Goal: Task Accomplishment & Management: Use online tool/utility

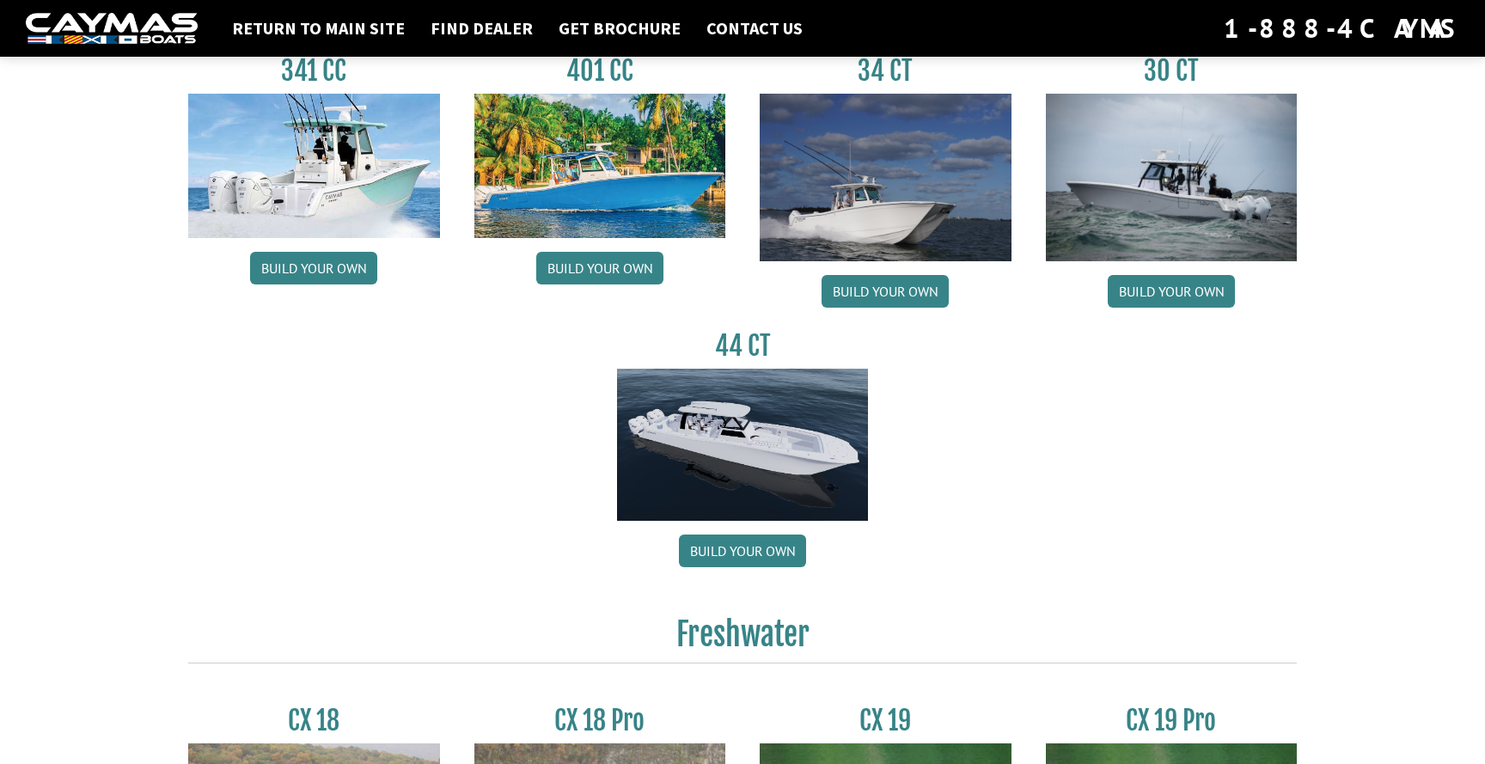
scroll to position [862, 0]
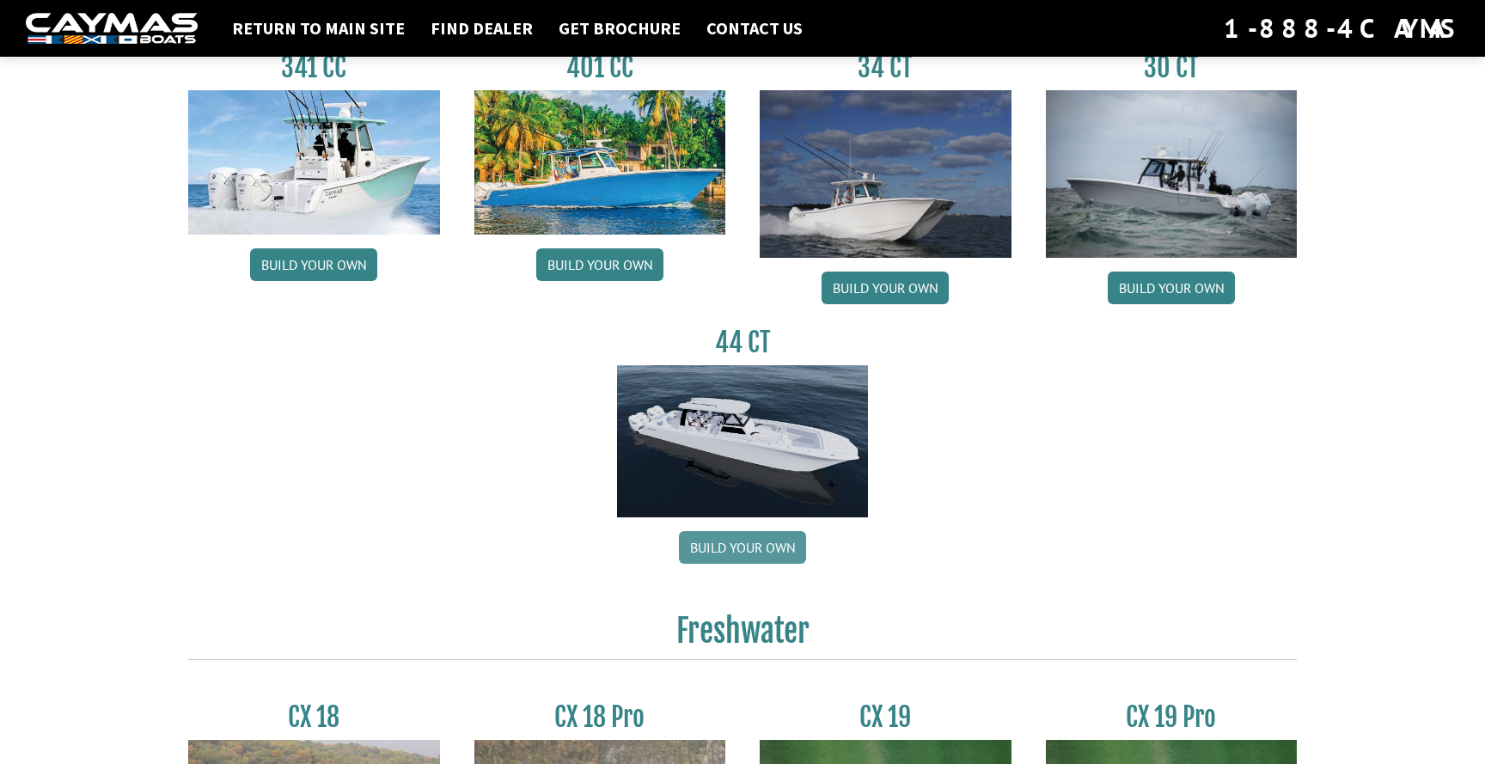
click at [756, 543] on link "Build your own" at bounding box center [742, 547] width 127 height 33
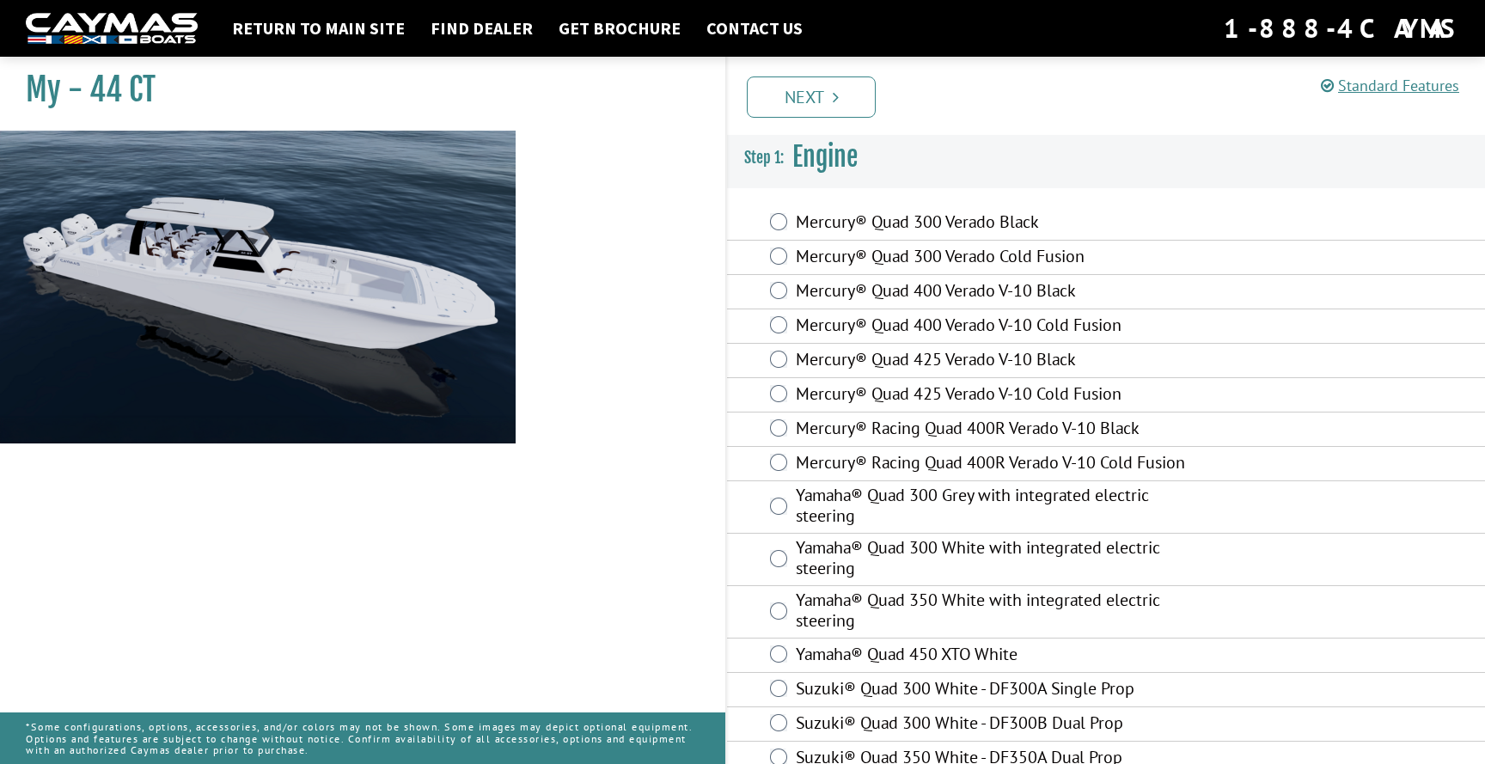
scroll to position [28, 0]
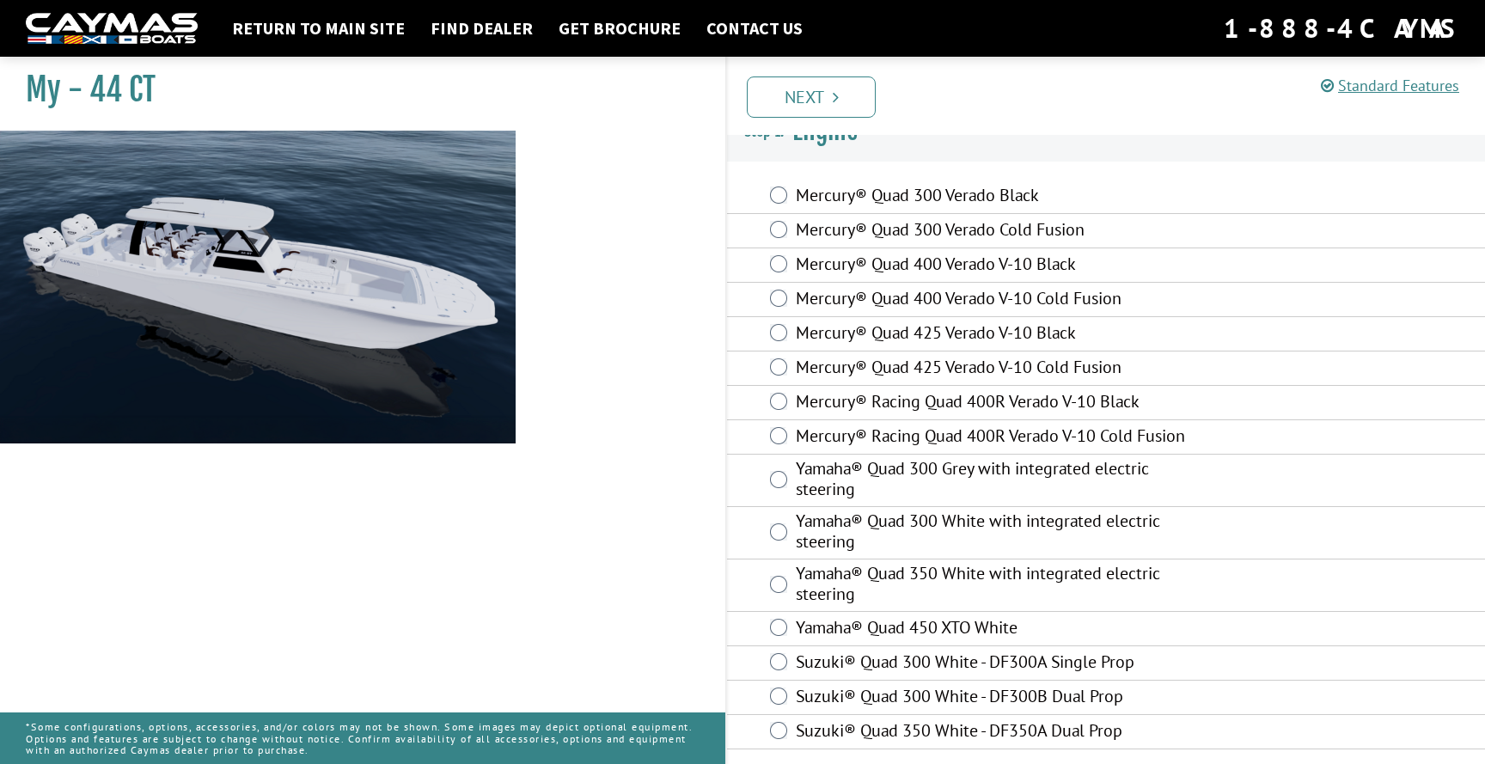
click at [834, 732] on label "Suzuki® Quad 350 White - DF350A Dual Prop" at bounding box center [1002, 732] width 413 height 25
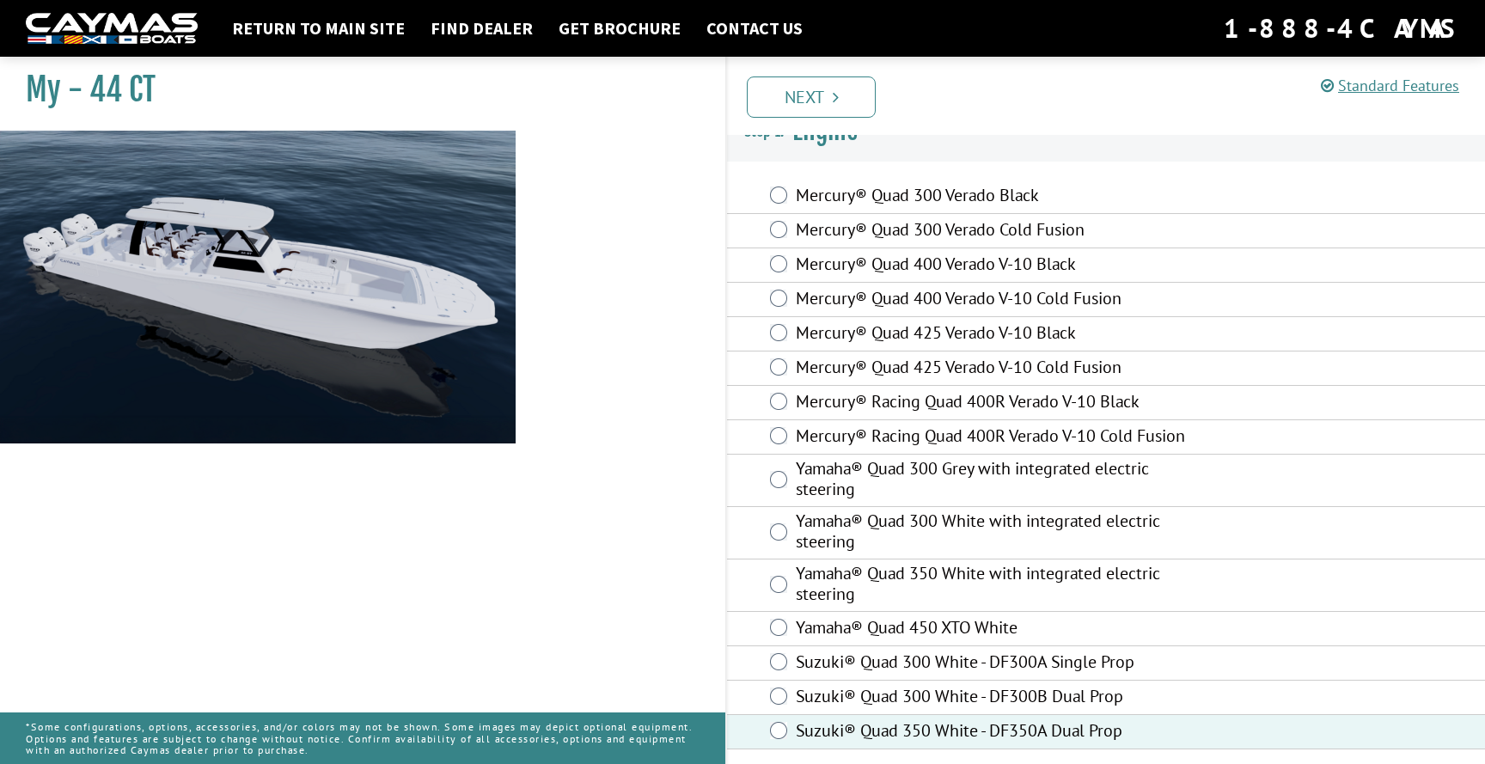
scroll to position [0, 0]
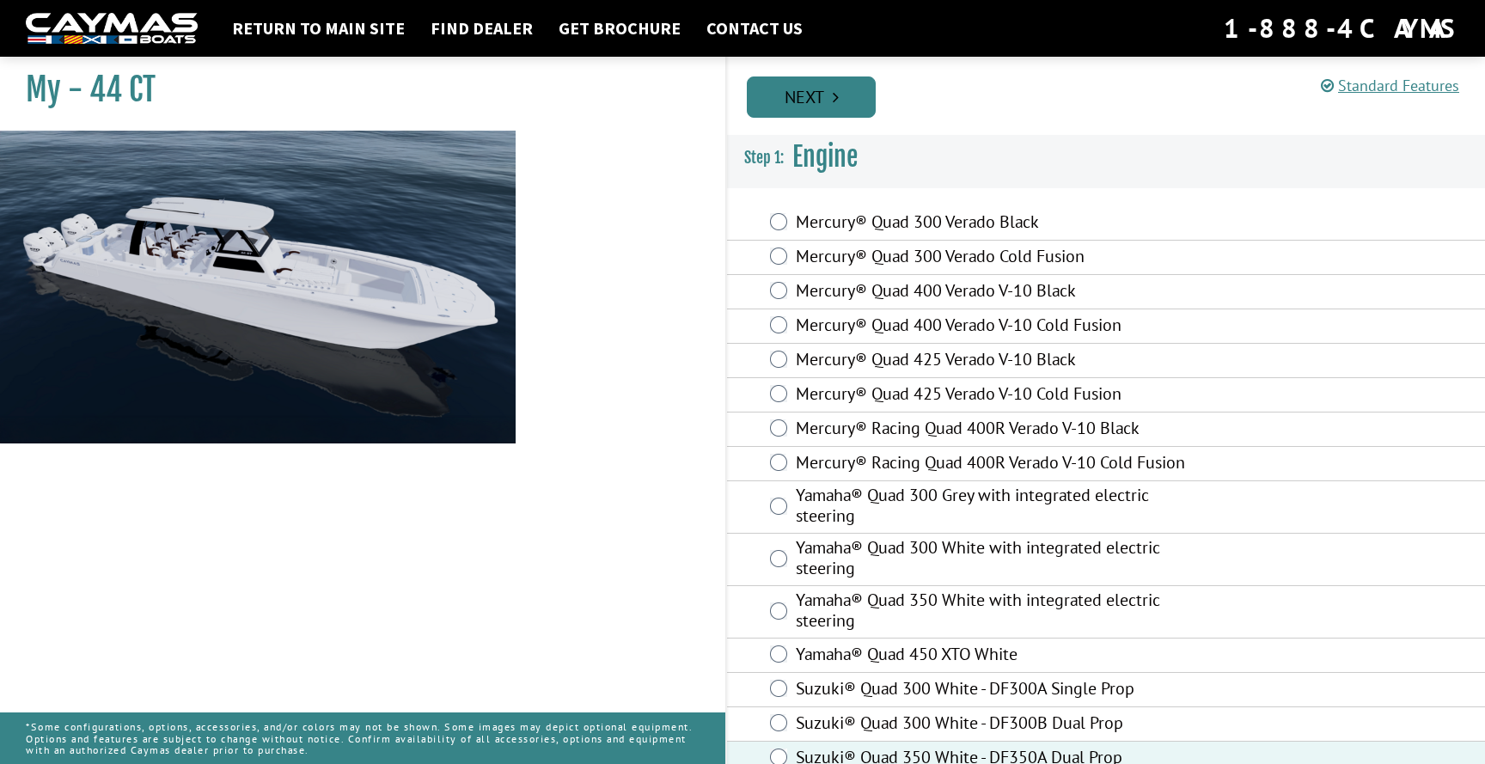
click at [838, 104] on icon "Pagination" at bounding box center [836, 97] width 6 height 17
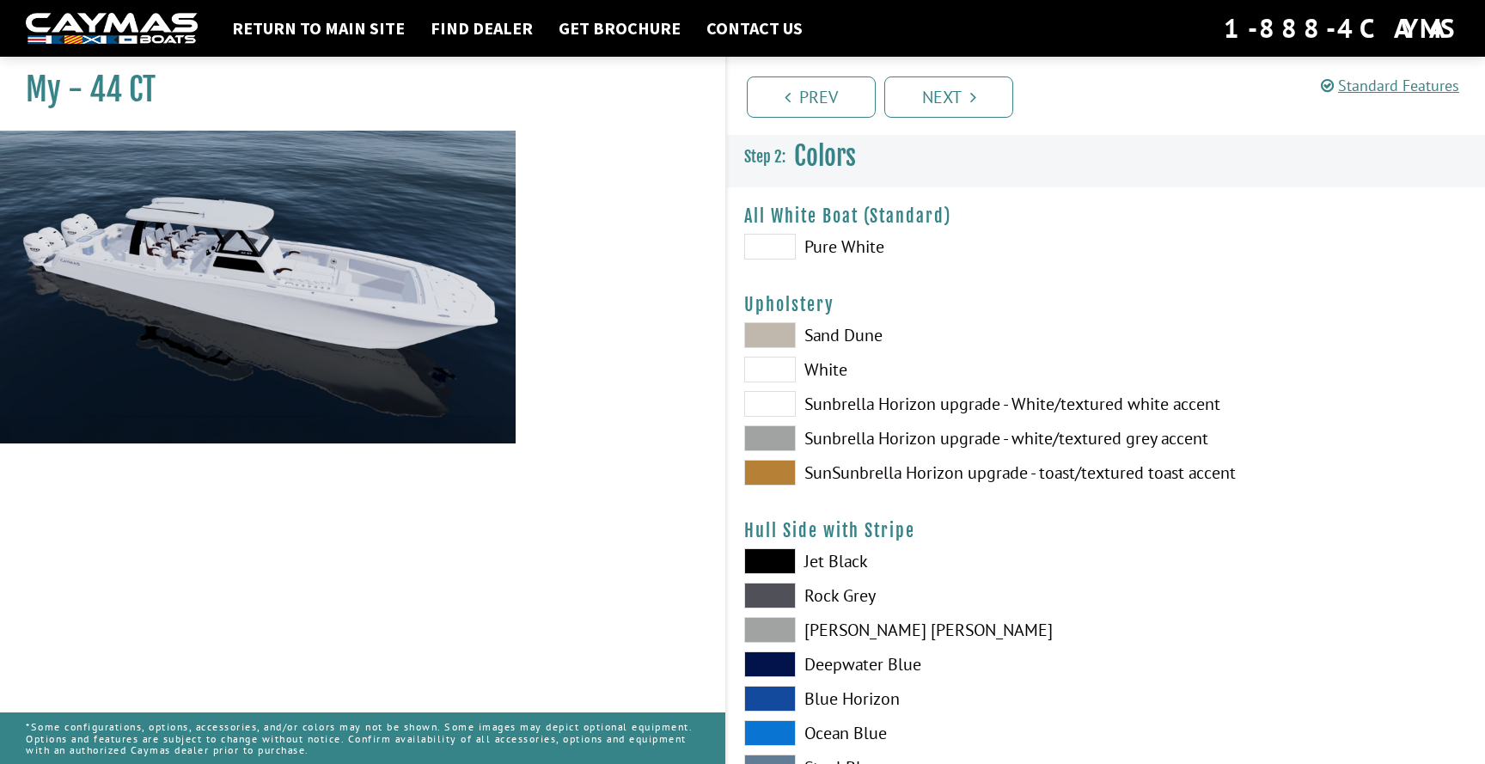
click at [789, 249] on span at bounding box center [770, 247] width 52 height 26
click at [786, 407] on span at bounding box center [770, 404] width 52 height 26
click at [783, 483] on span at bounding box center [770, 473] width 52 height 26
click at [783, 413] on span at bounding box center [770, 404] width 52 height 26
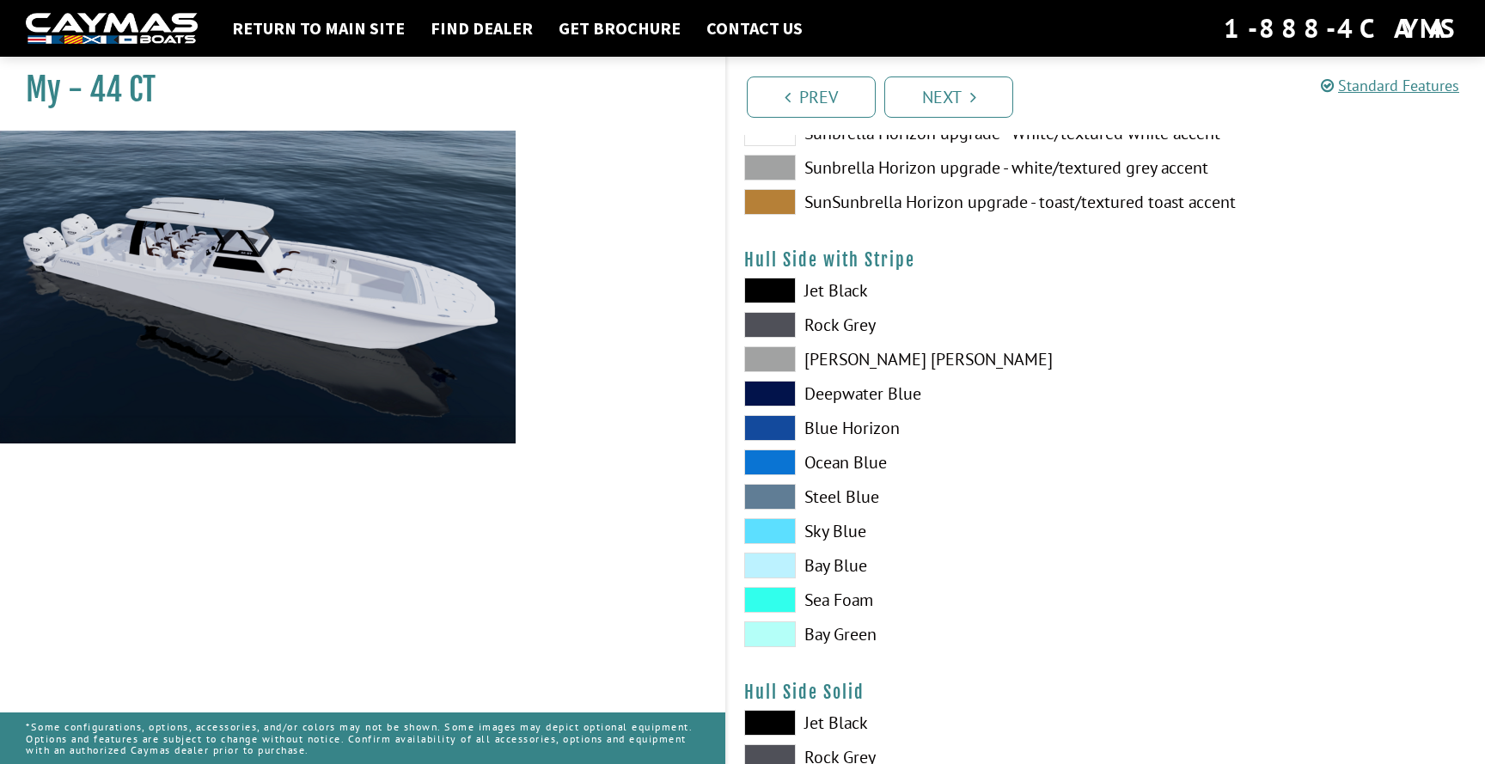
scroll to position [272, 0]
click at [771, 354] on span at bounding box center [770, 359] width 52 height 26
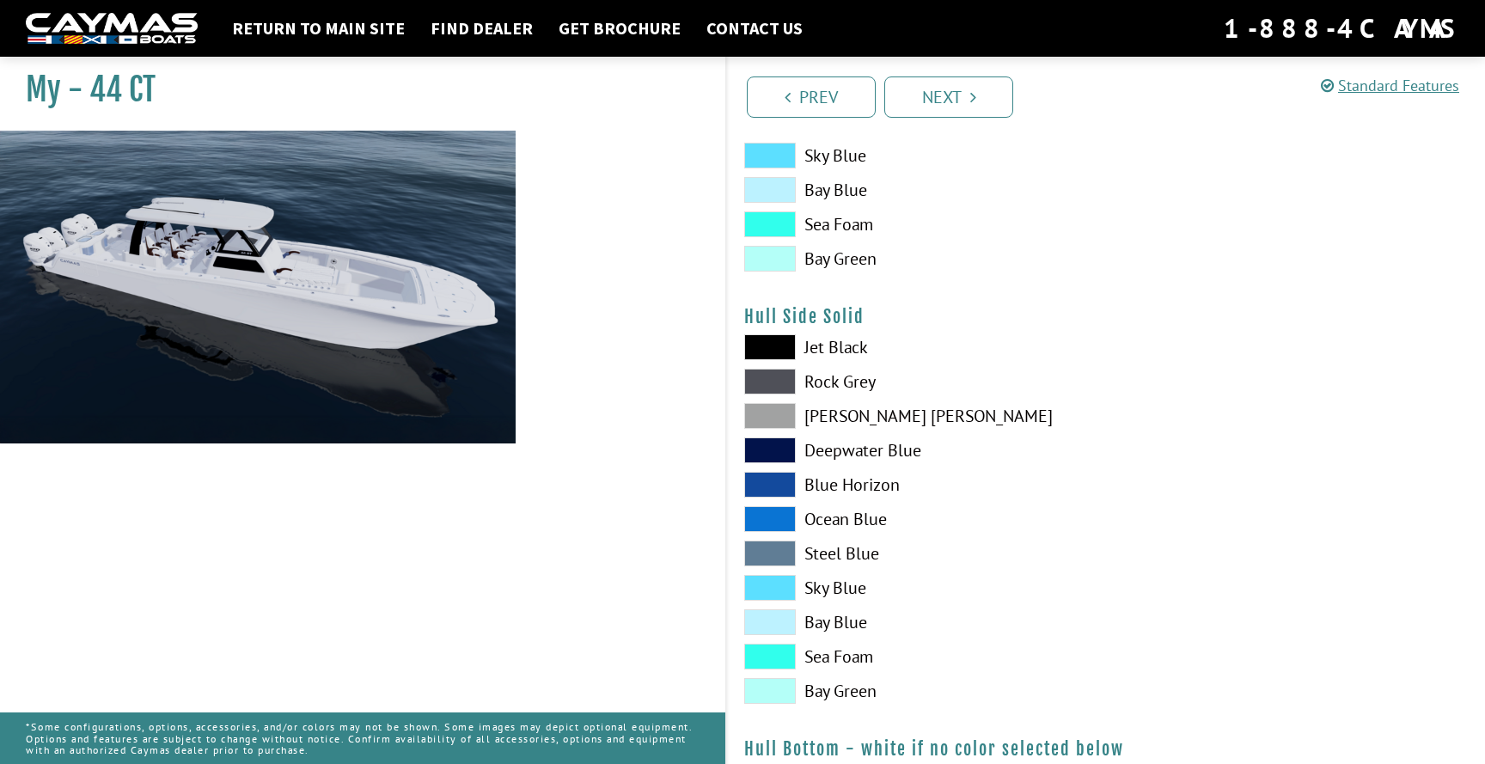
scroll to position [657, 0]
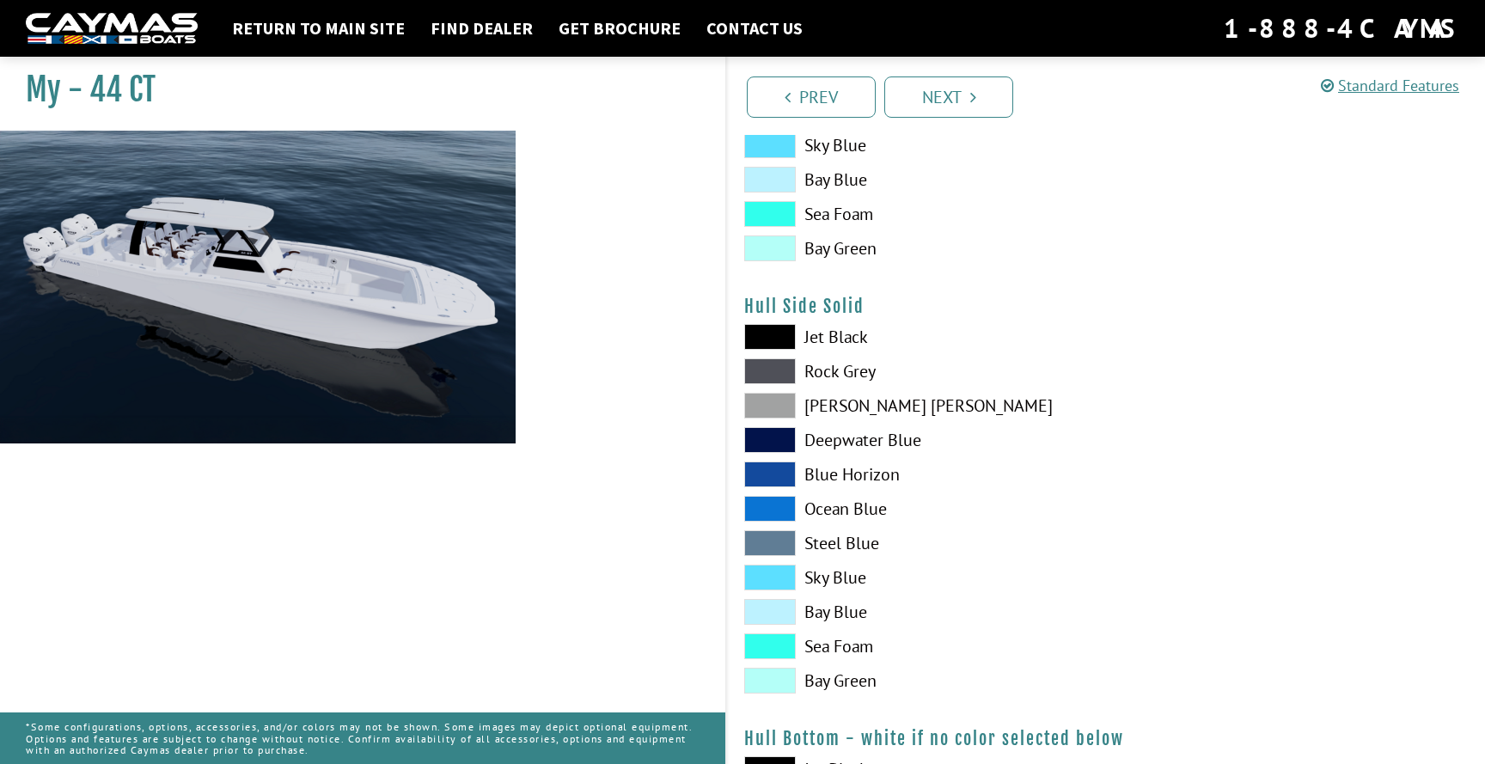
click at [785, 412] on span at bounding box center [770, 406] width 52 height 26
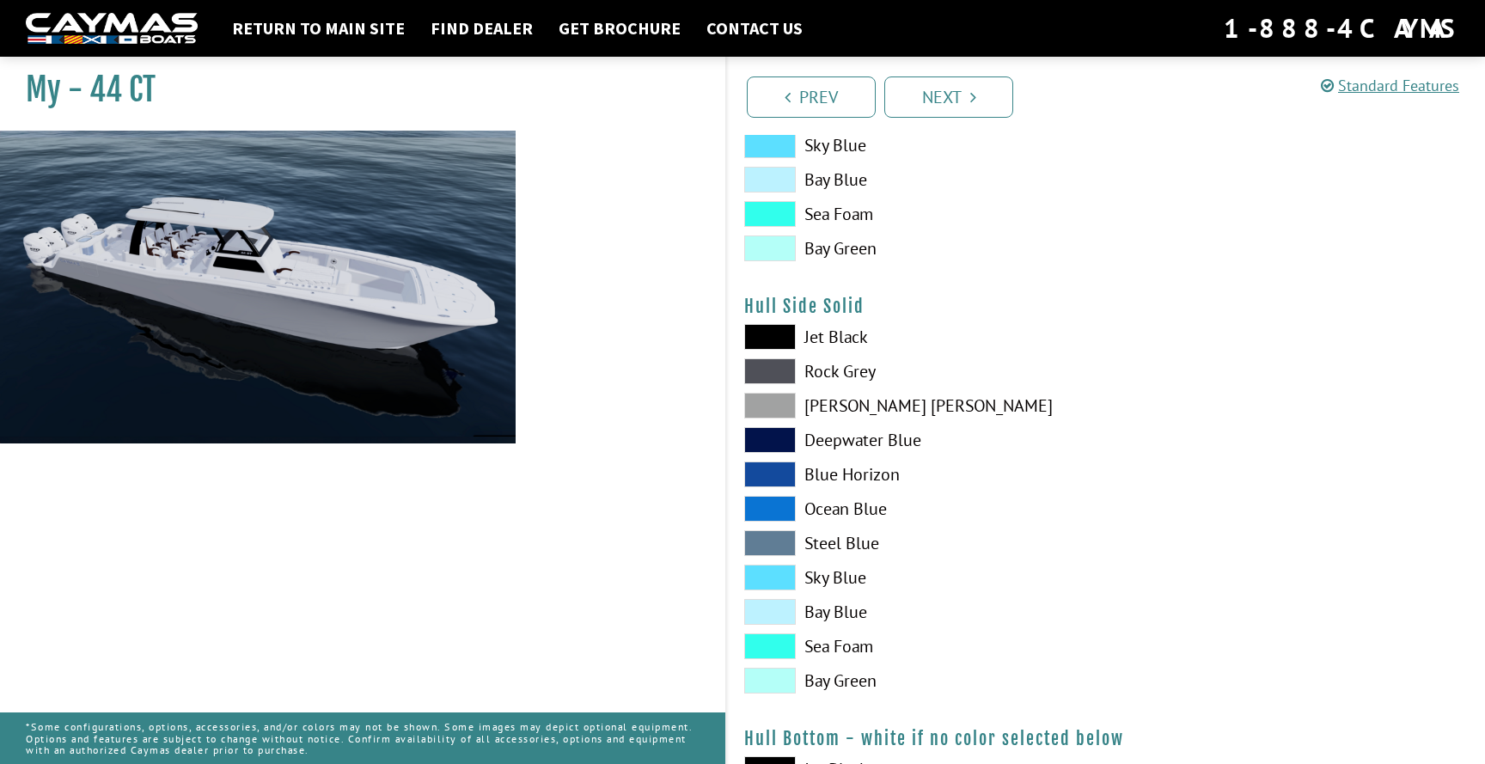
click at [787, 543] on span at bounding box center [770, 543] width 52 height 26
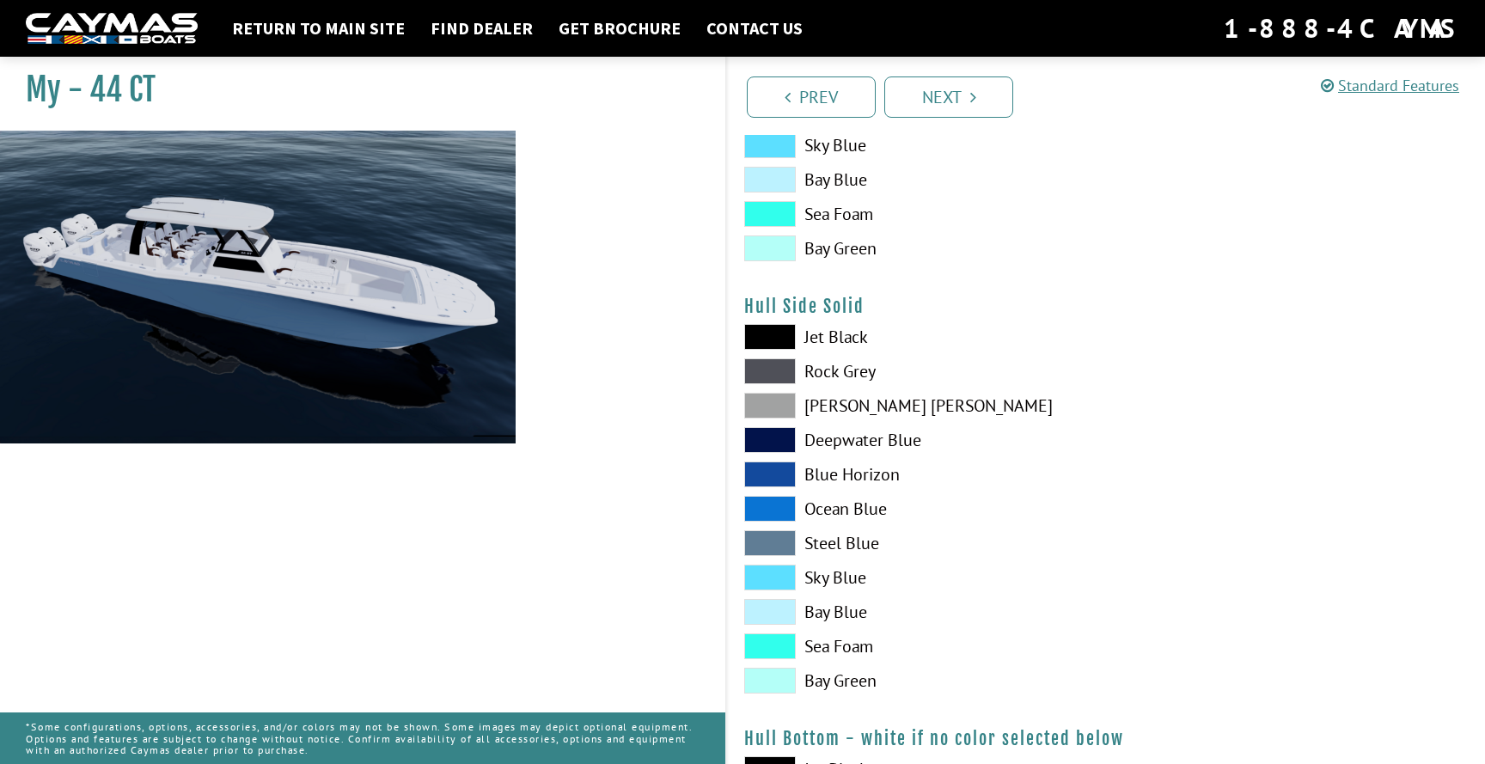
click at [784, 413] on span at bounding box center [770, 406] width 52 height 26
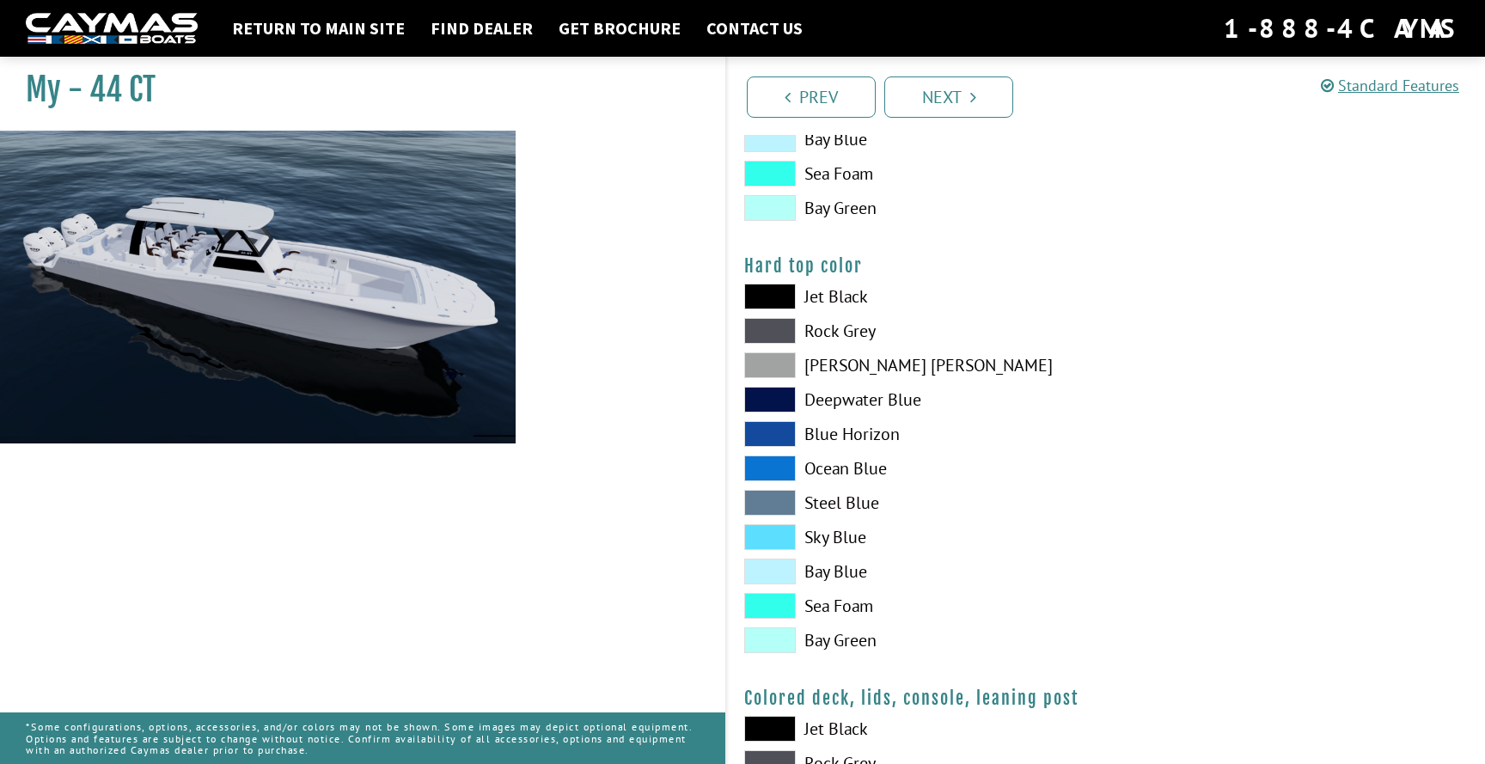
scroll to position [1567, 0]
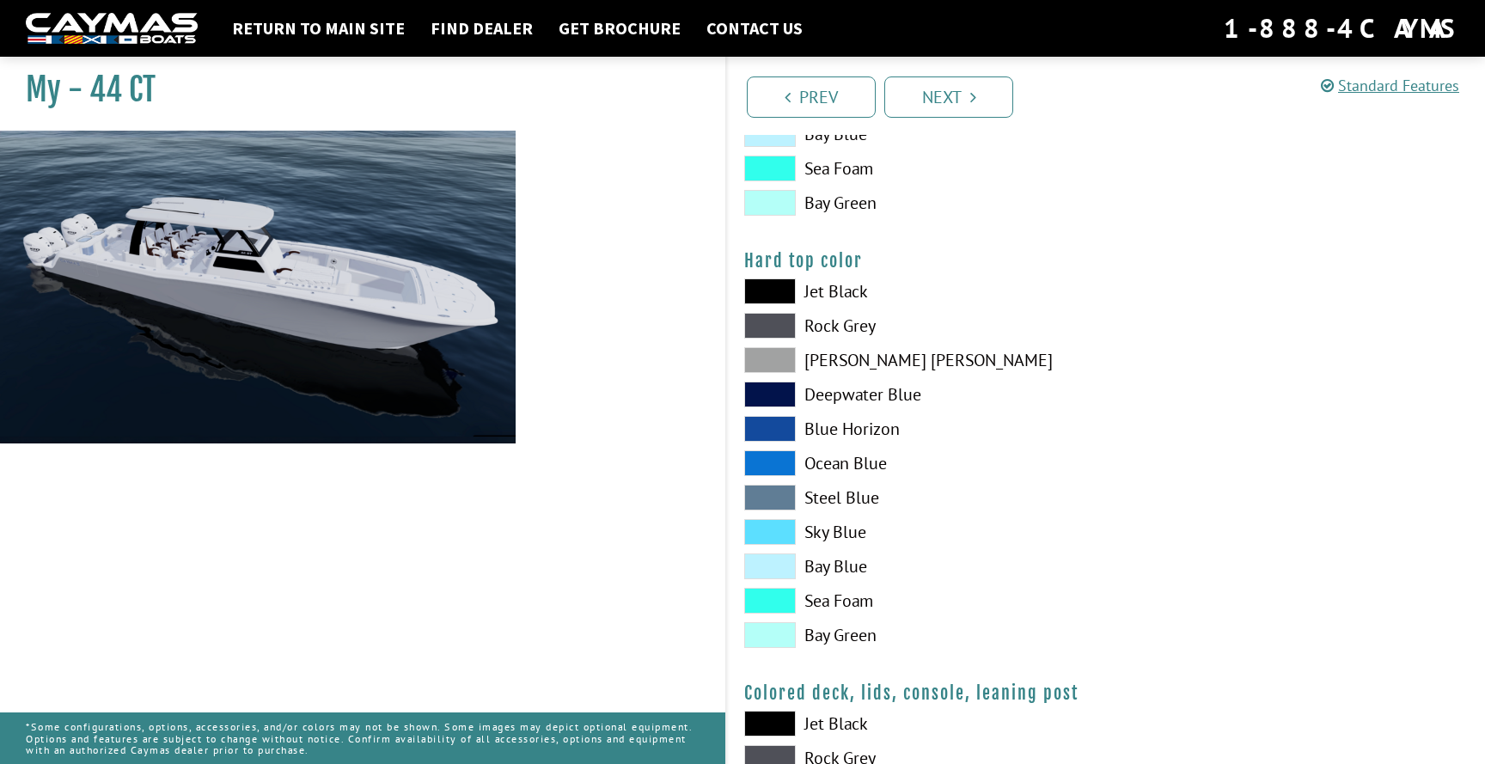
click at [783, 289] on span at bounding box center [770, 292] width 52 height 26
click at [783, 321] on span at bounding box center [770, 326] width 52 height 26
click at [783, 356] on span at bounding box center [770, 360] width 52 height 26
click at [778, 498] on span at bounding box center [770, 498] width 52 height 26
click at [786, 364] on span at bounding box center [770, 360] width 52 height 26
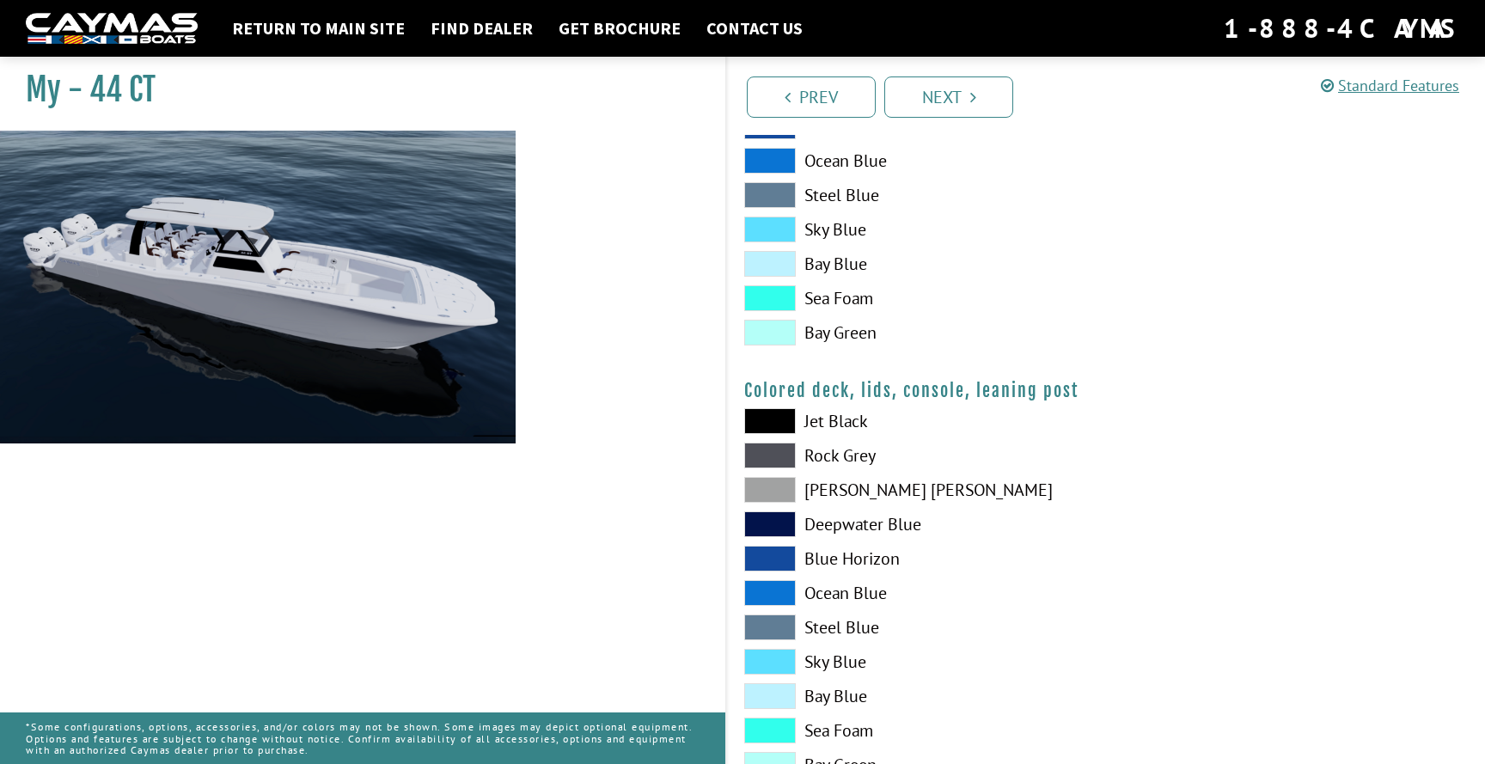
scroll to position [1876, 0]
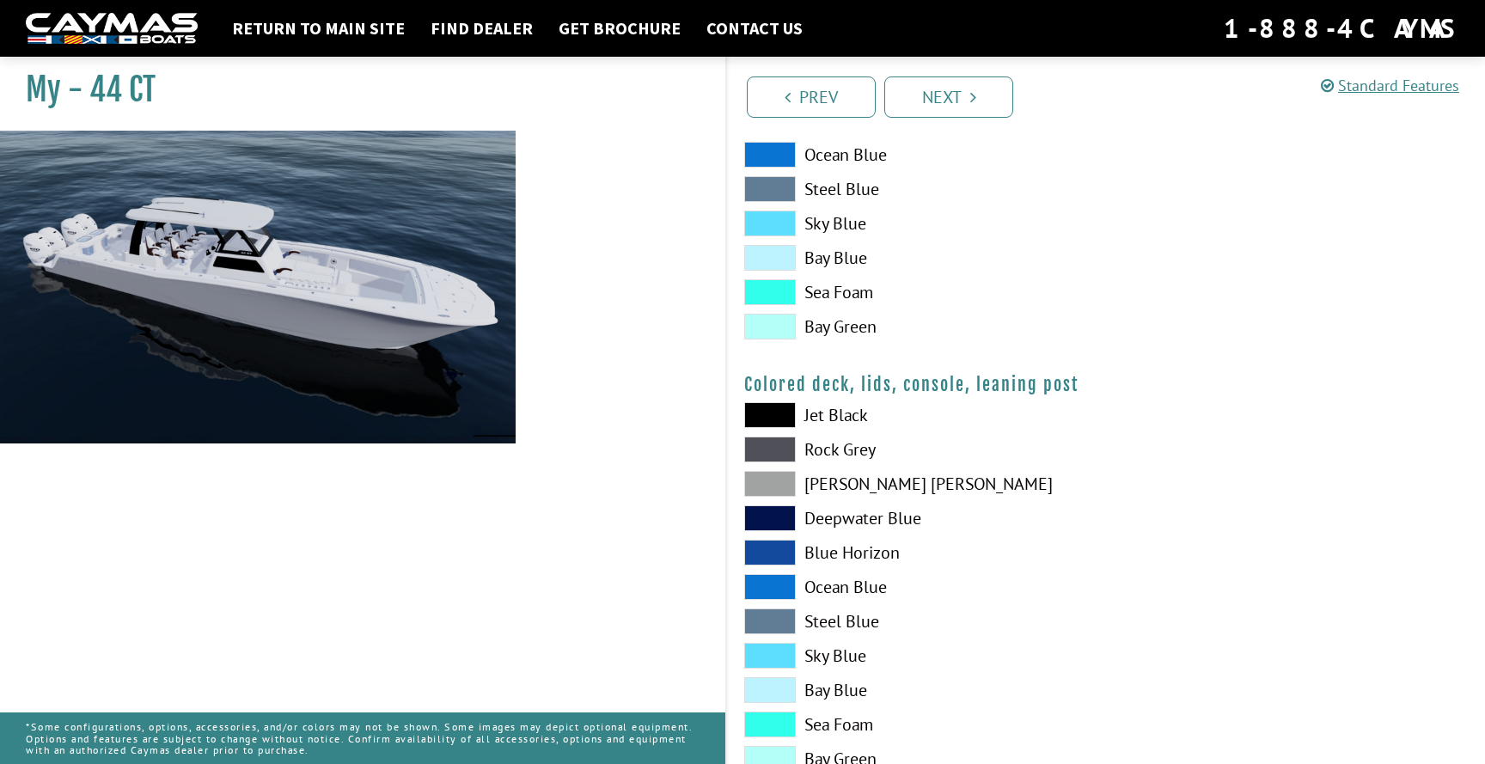
click at [776, 408] on span at bounding box center [770, 415] width 52 height 26
click at [783, 447] on span at bounding box center [770, 450] width 52 height 26
click at [776, 498] on div "Jet Black Rock Grey Dove Gray Deepwater Blue Blue Horizon Ocean Blue" at bounding box center [916, 591] width 379 height 378
click at [774, 484] on span at bounding box center [770, 484] width 52 height 26
click at [774, 449] on span at bounding box center [770, 450] width 52 height 26
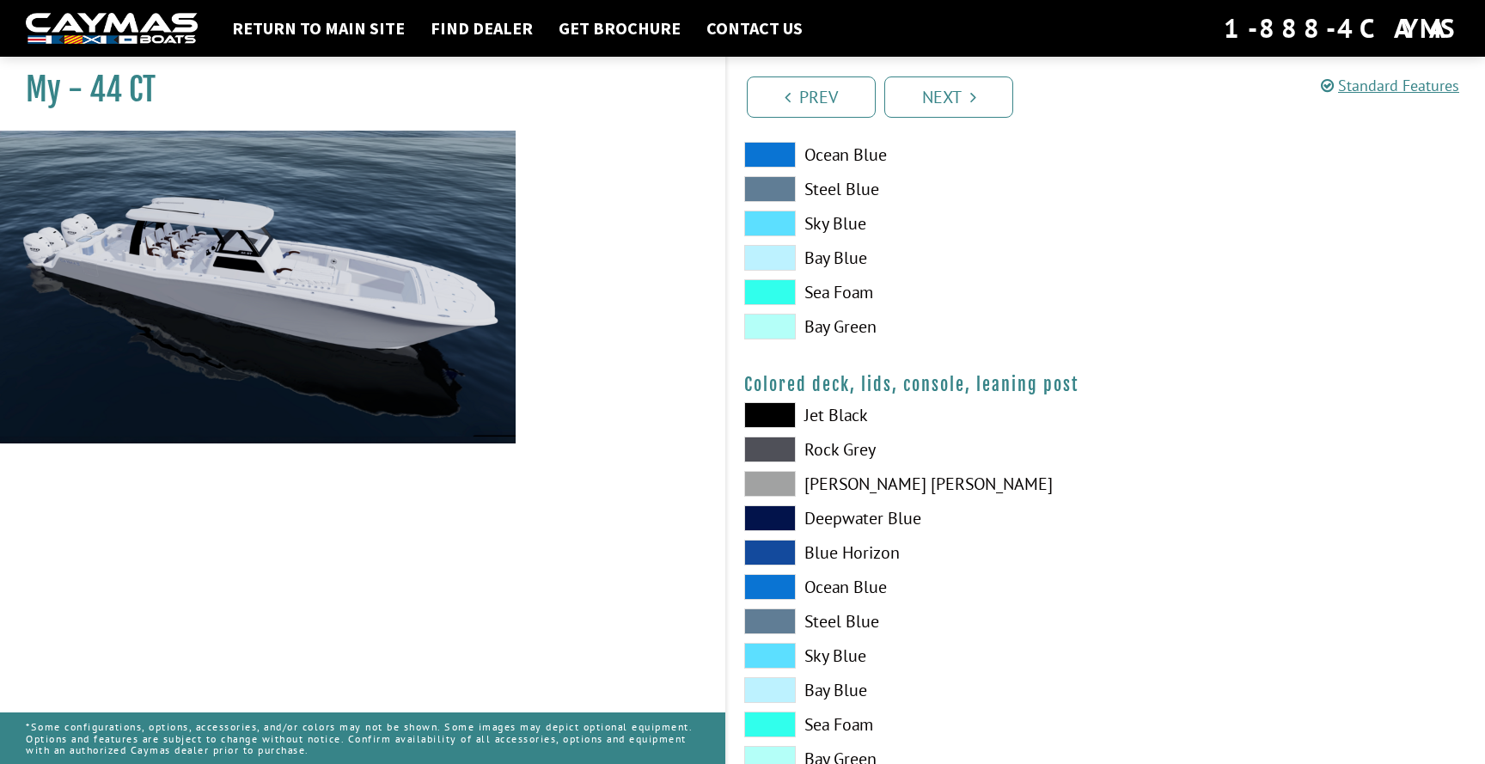
scroll to position [1934, 0]
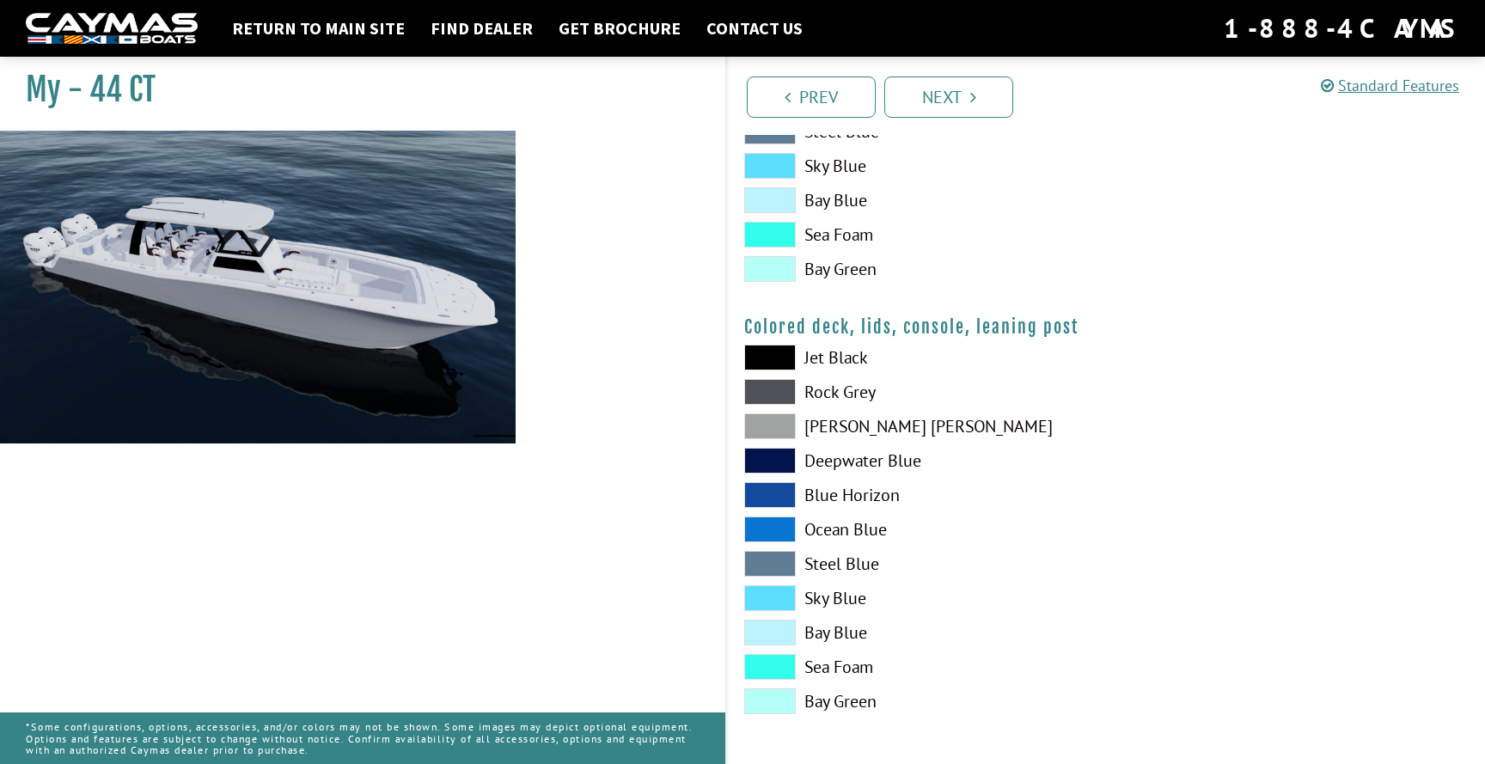
click at [775, 421] on span at bounding box center [770, 426] width 52 height 26
click at [791, 110] on link "Prev" at bounding box center [811, 97] width 129 height 41
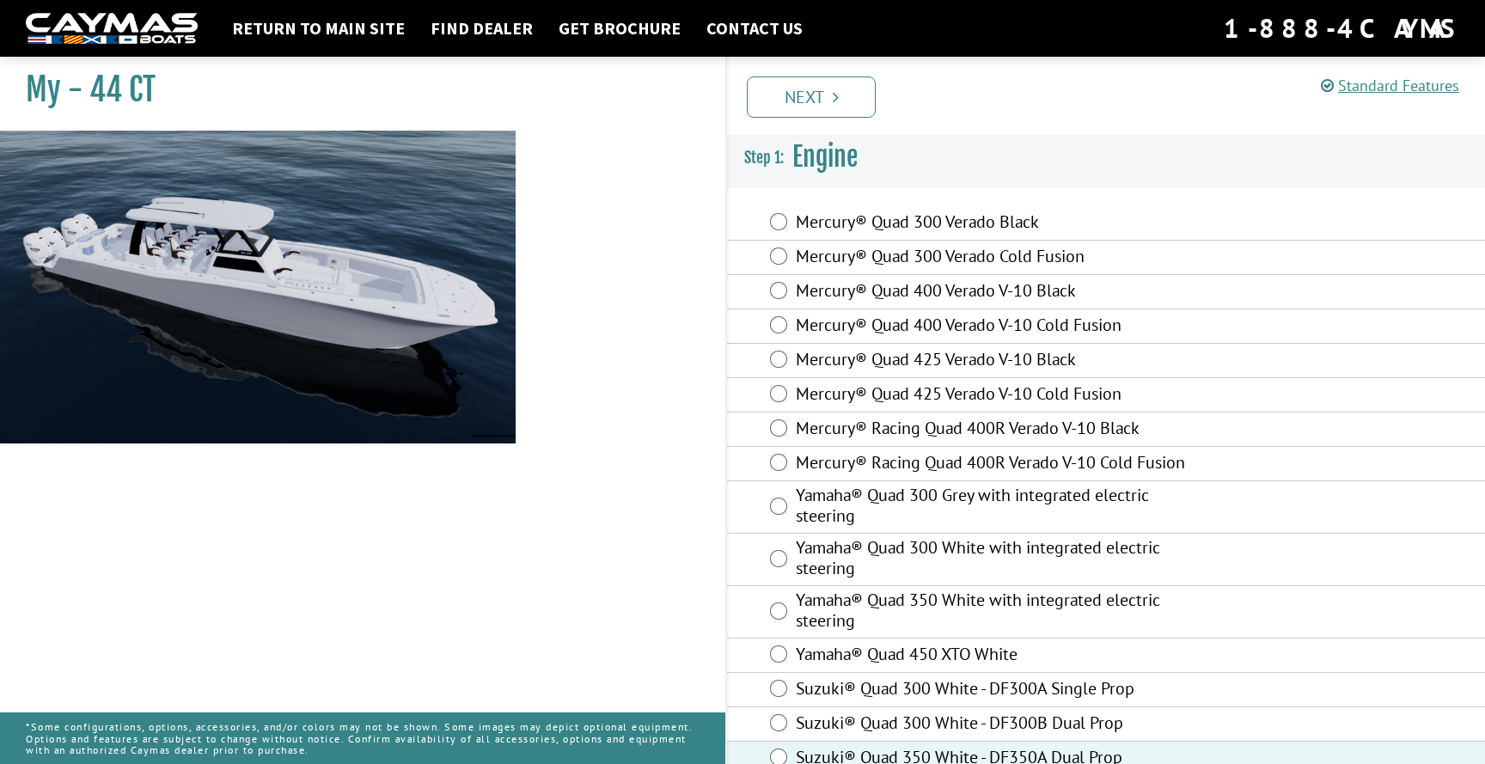
scroll to position [28, 0]
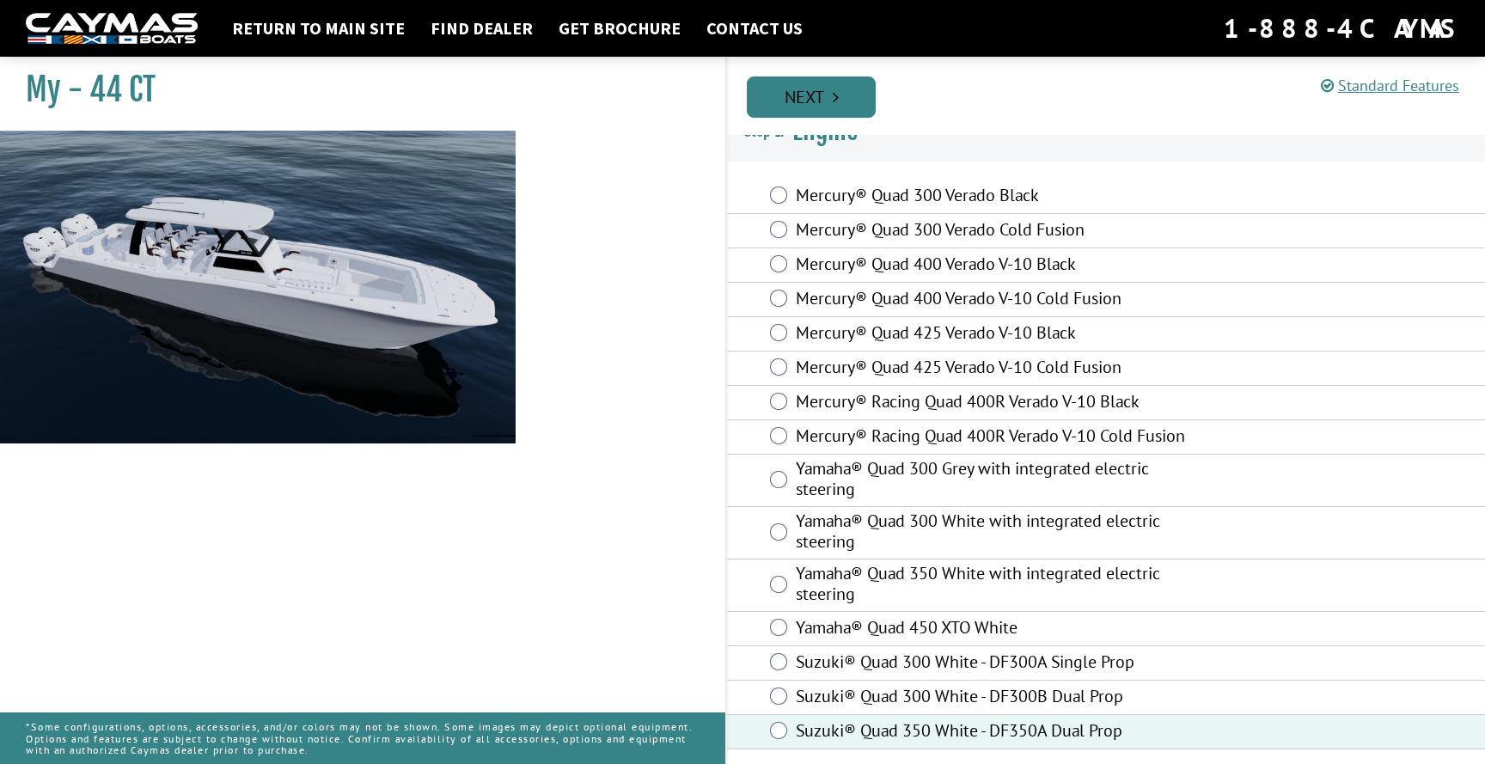
click at [842, 102] on link "Next" at bounding box center [811, 97] width 129 height 41
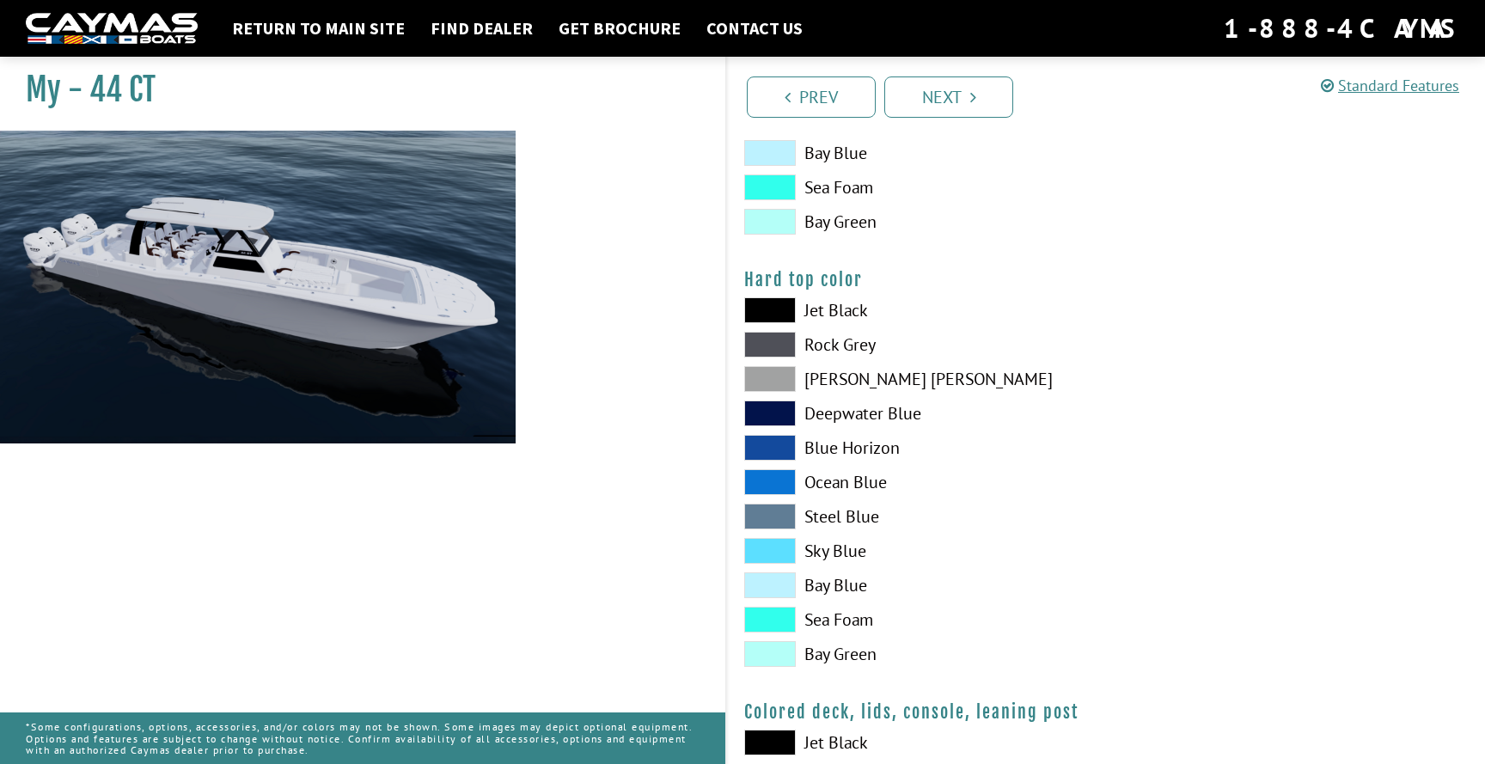
scroll to position [1558, 0]
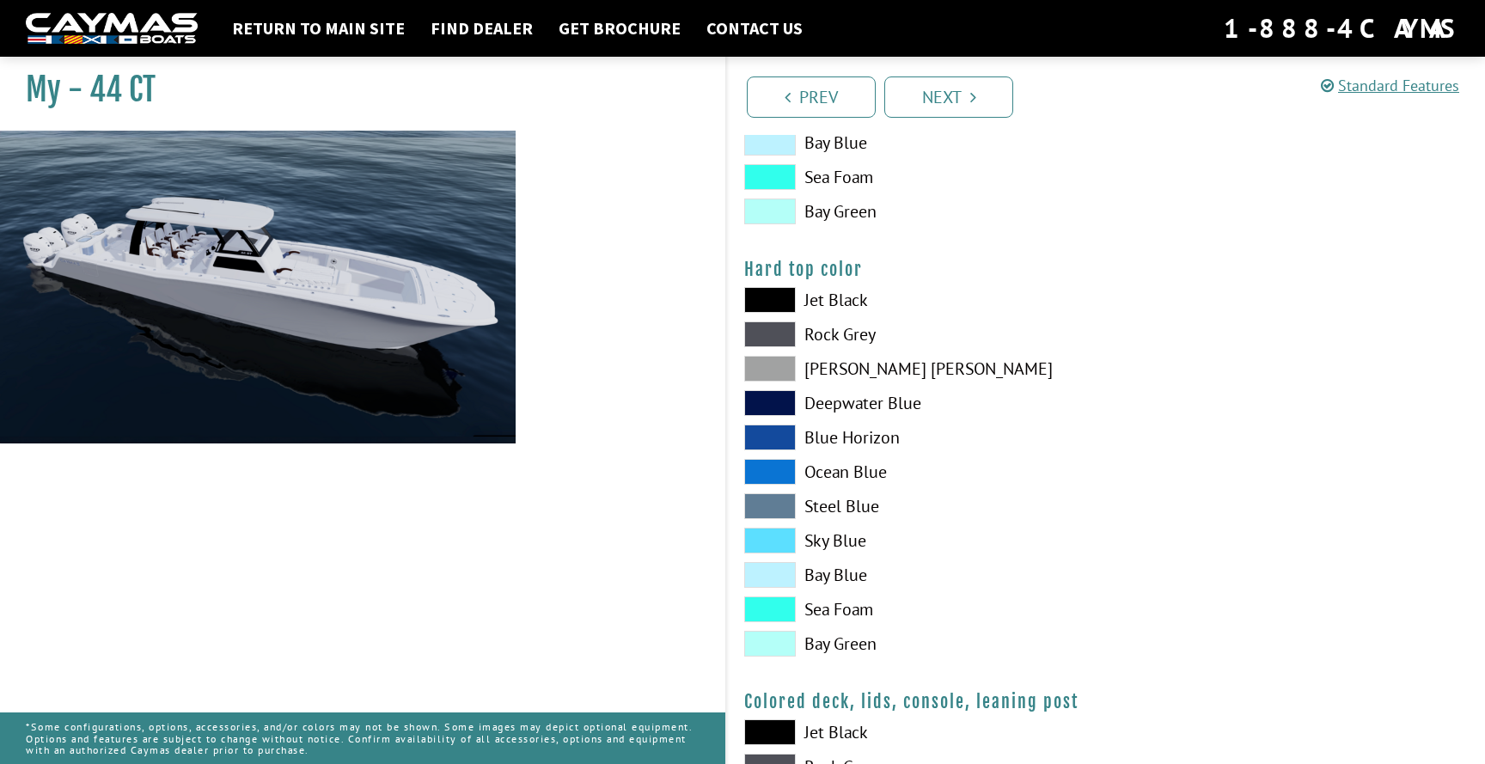
click at [777, 372] on span at bounding box center [770, 369] width 52 height 26
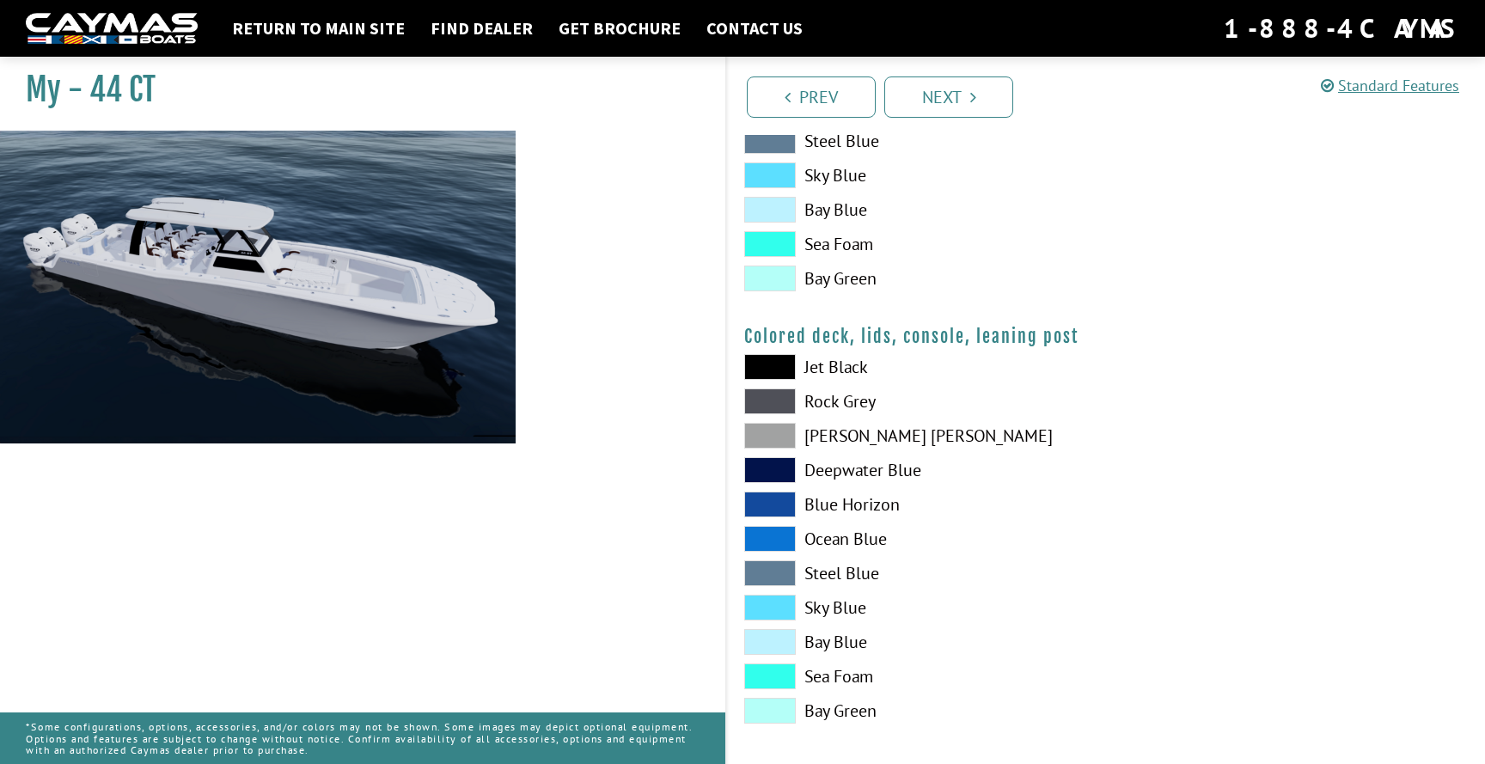
scroll to position [1934, 0]
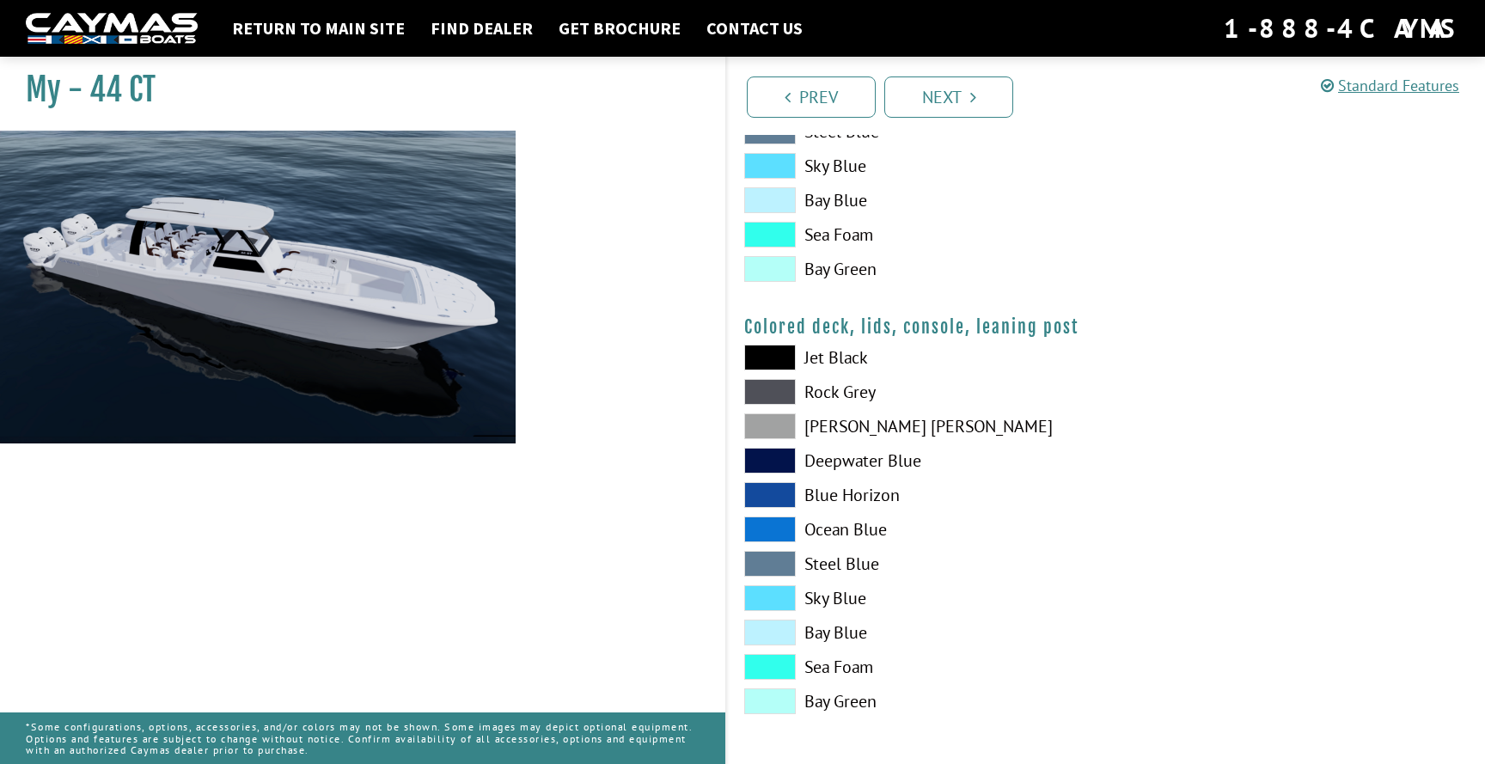
click at [792, 425] on span at bounding box center [770, 426] width 52 height 26
click at [955, 89] on link "Next" at bounding box center [949, 97] width 129 height 41
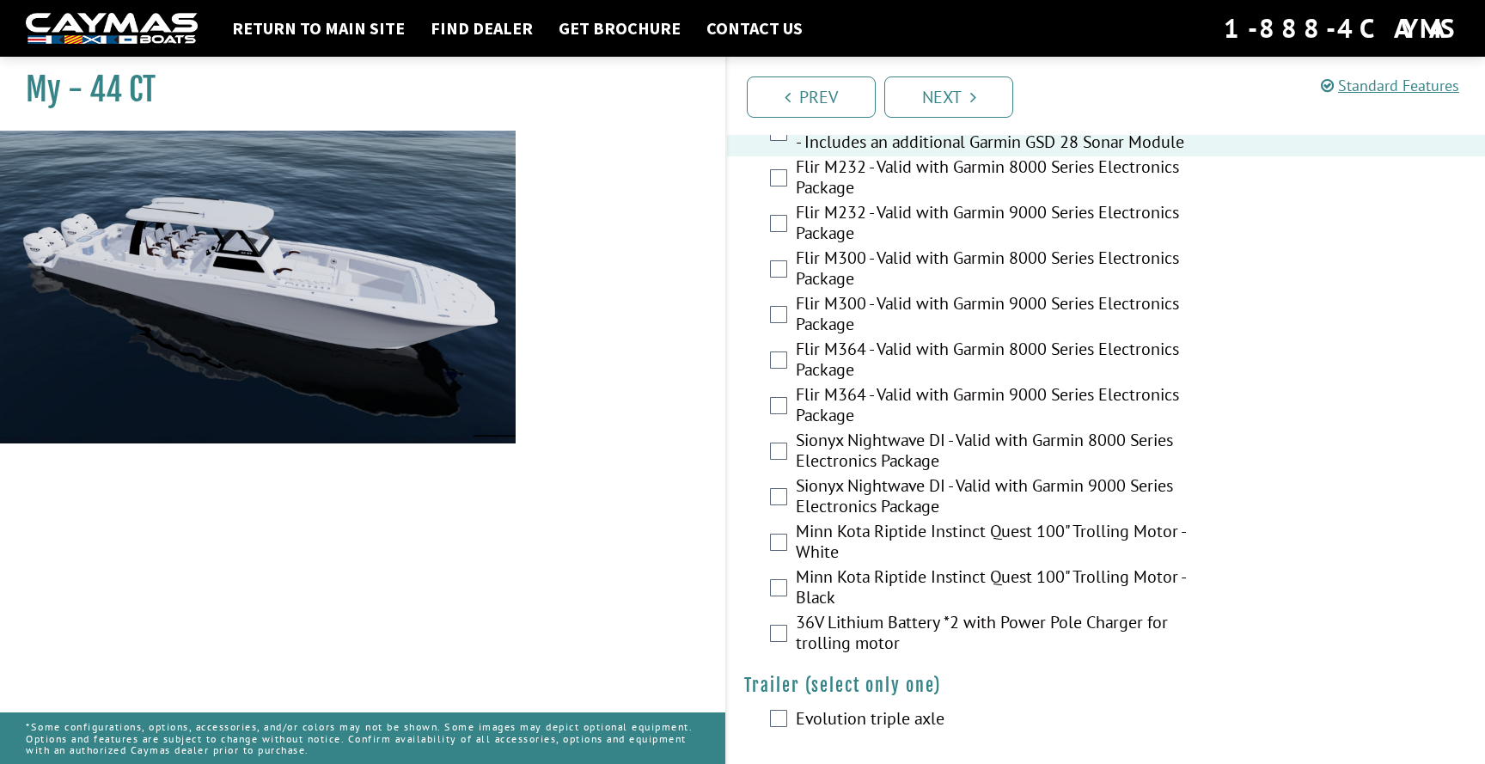
scroll to position [3670, 0]
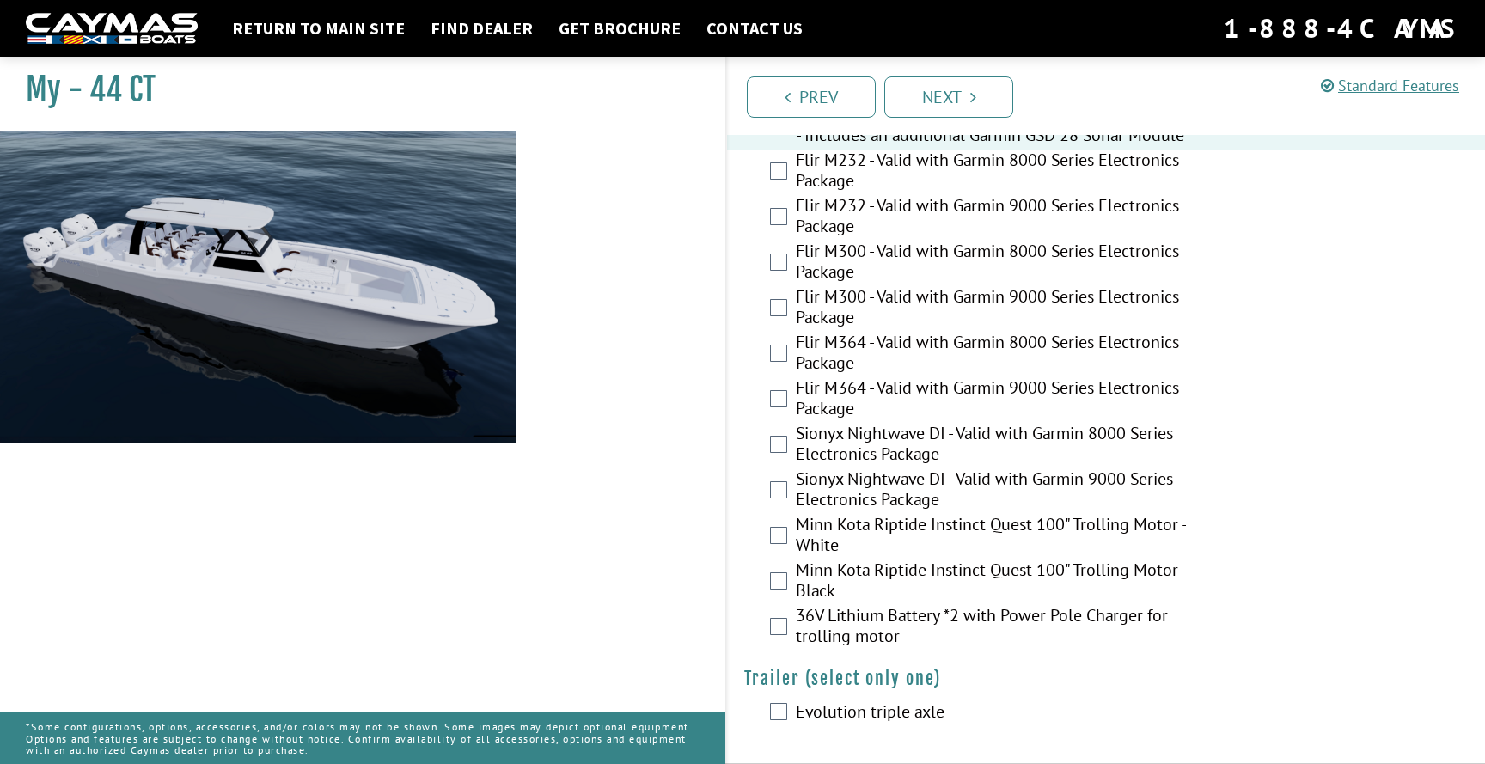
click at [783, 477] on div "Sionyx Nightwave DI - Valid with Garmin 9000 Series Electronics Package" at bounding box center [1106, 491] width 758 height 46
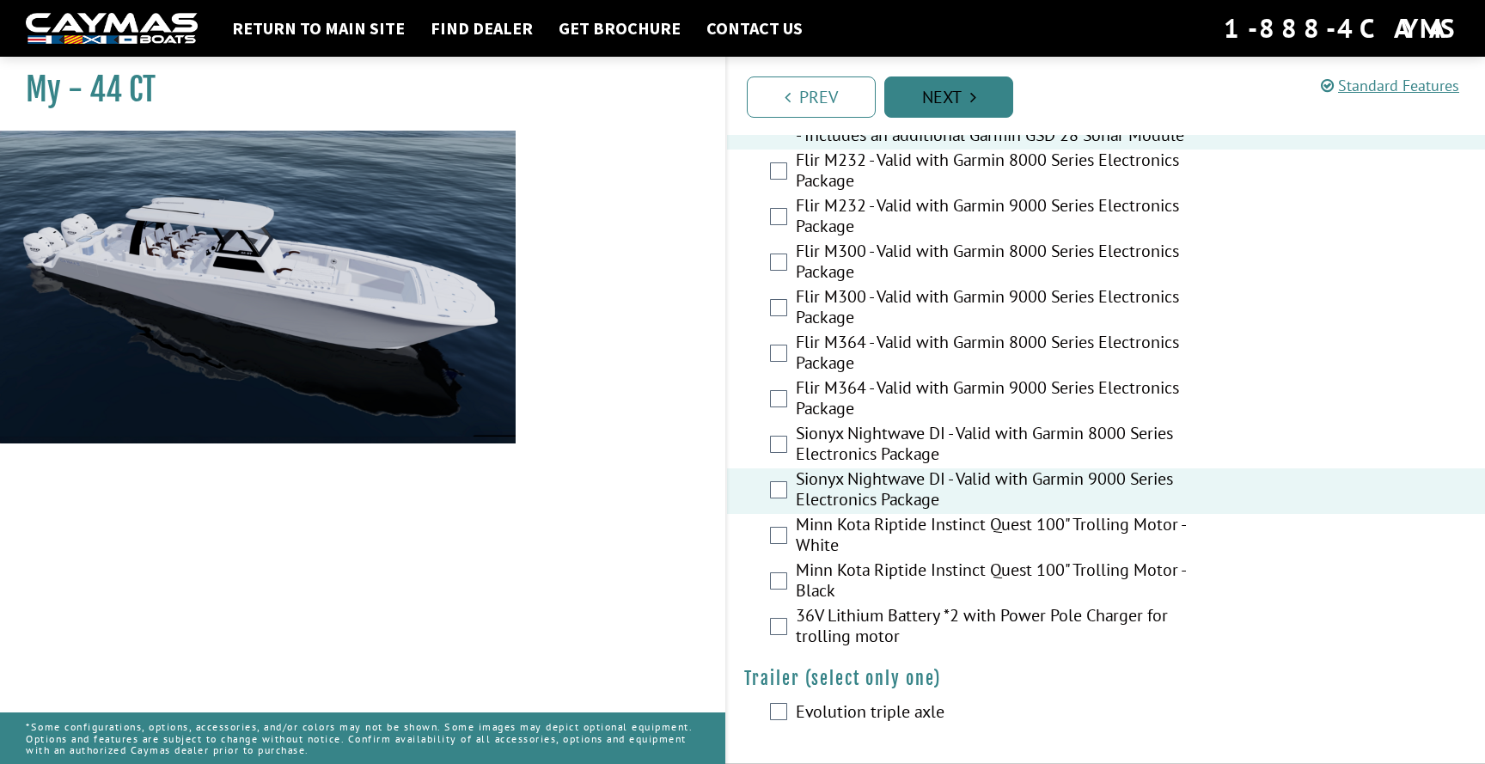
click at [962, 103] on link "Next" at bounding box center [949, 97] width 129 height 41
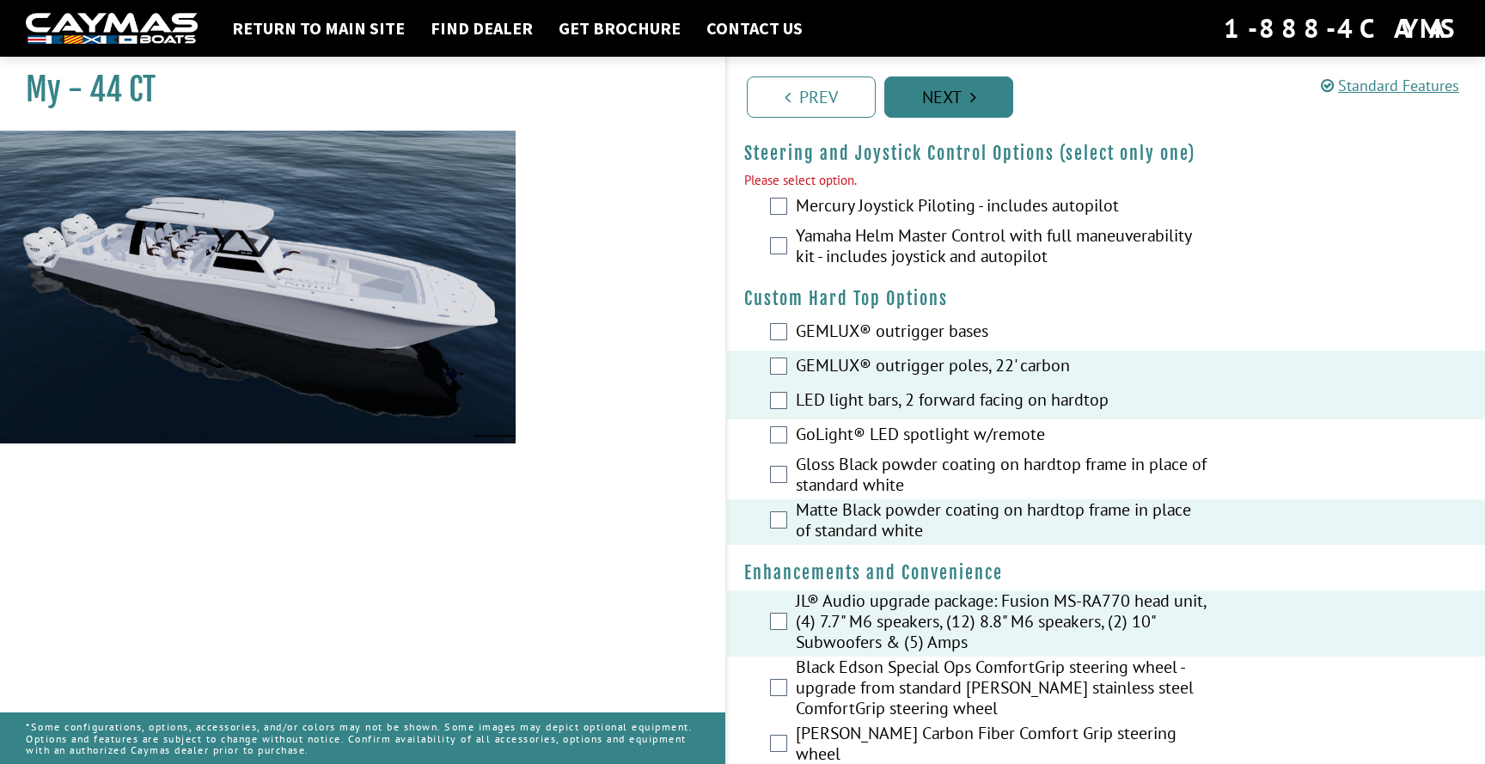
scroll to position [62, 0]
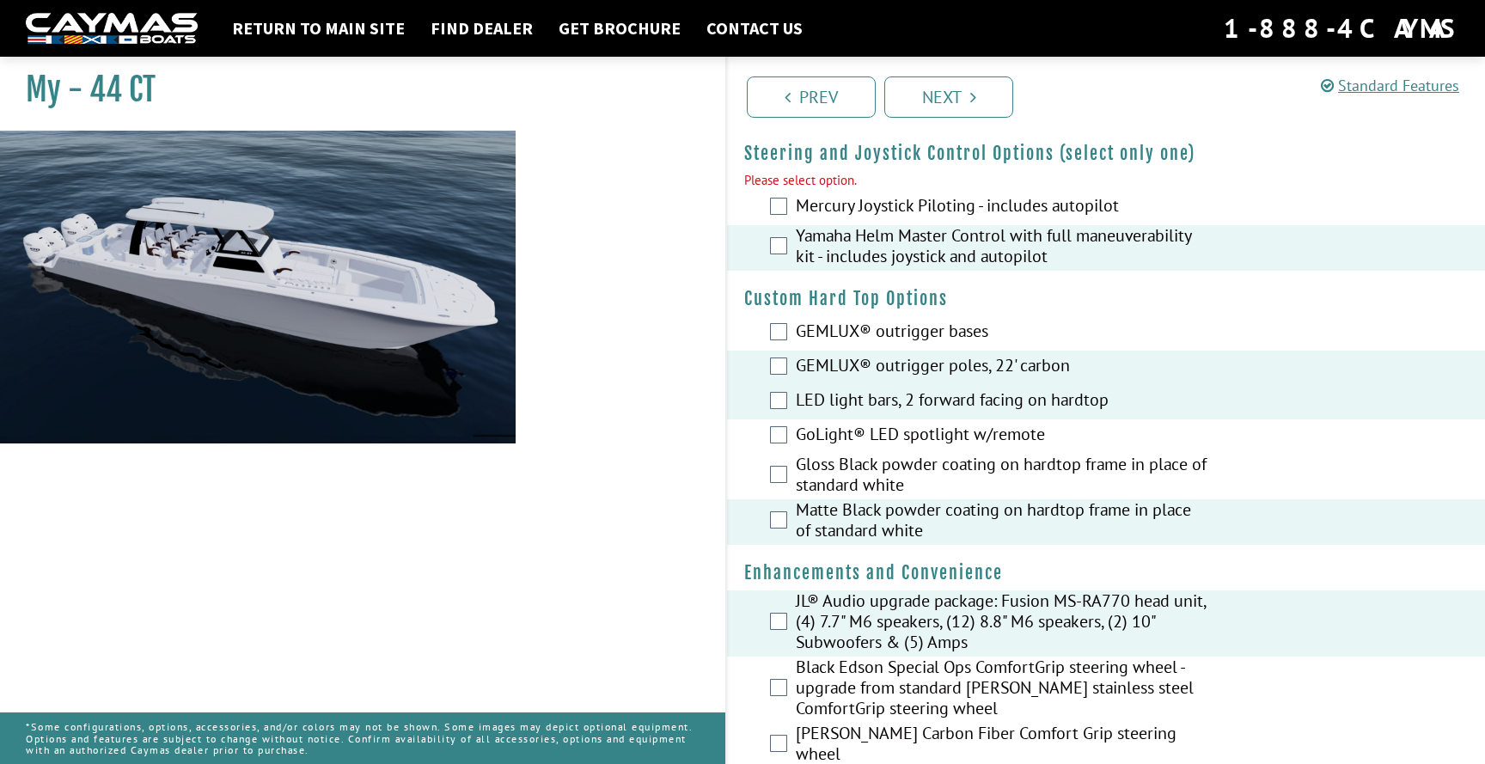
click at [889, 332] on label "GEMLUX® outrigger bases" at bounding box center [1002, 333] width 413 height 25
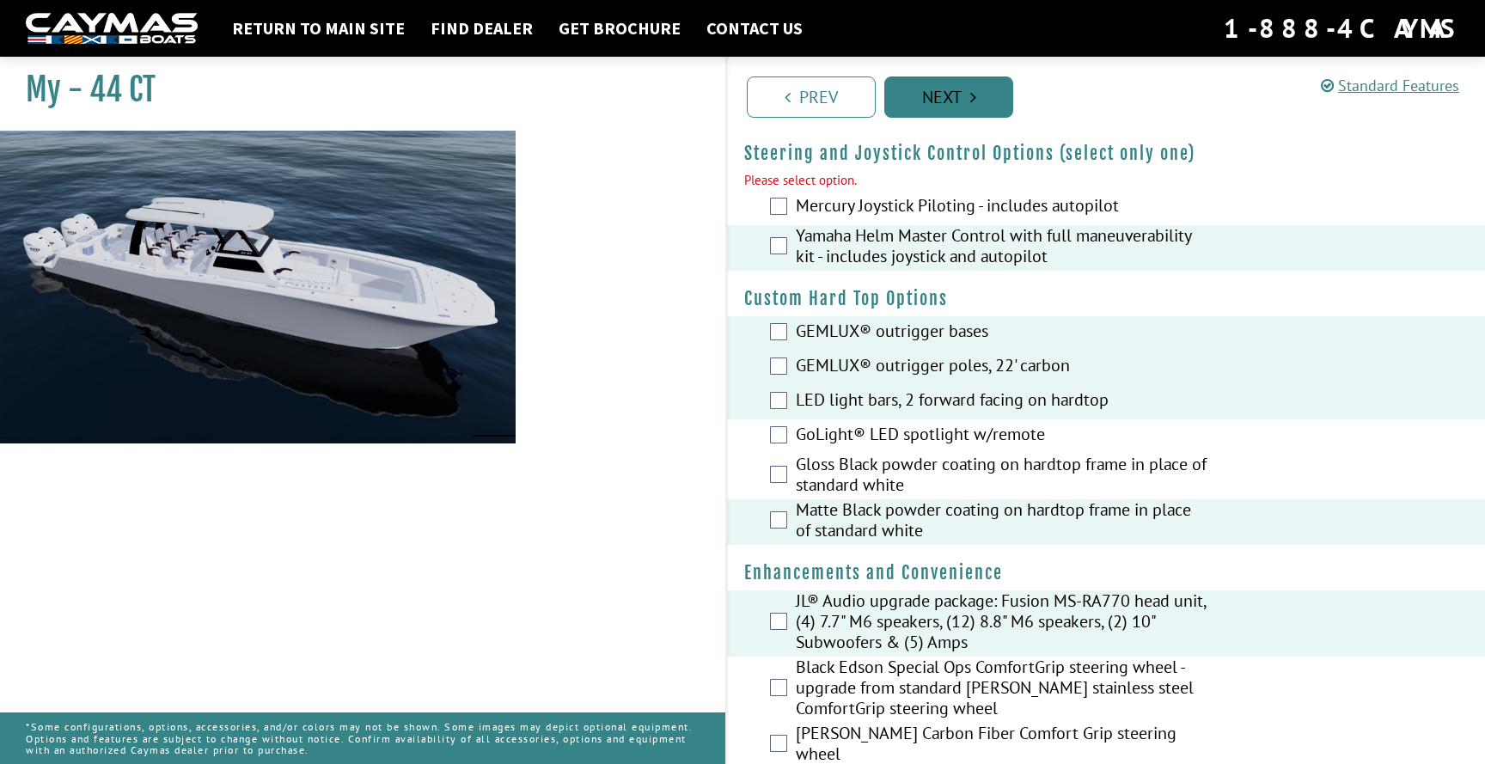
click at [973, 93] on icon "Pagination" at bounding box center [973, 97] width 6 height 17
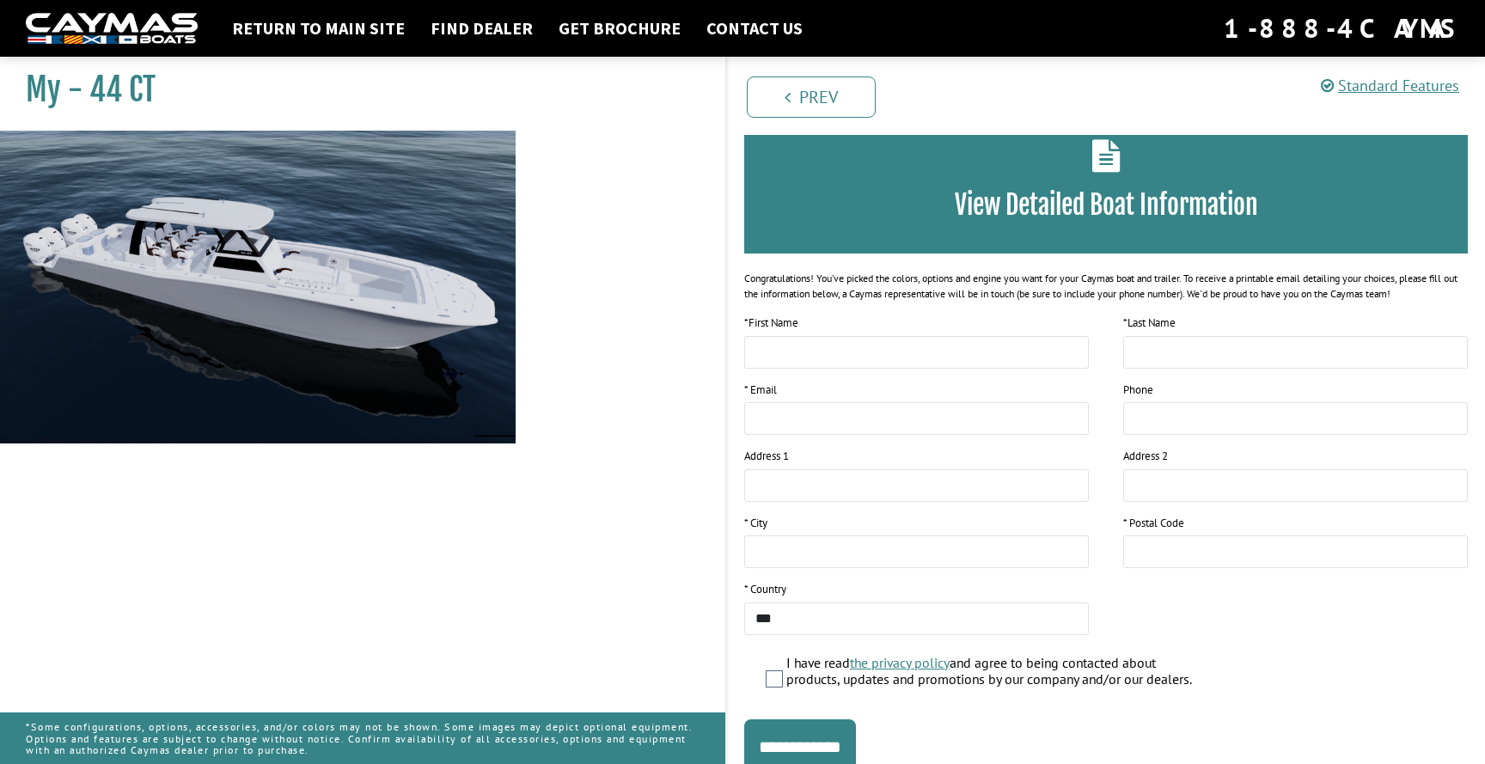
scroll to position [161, 0]
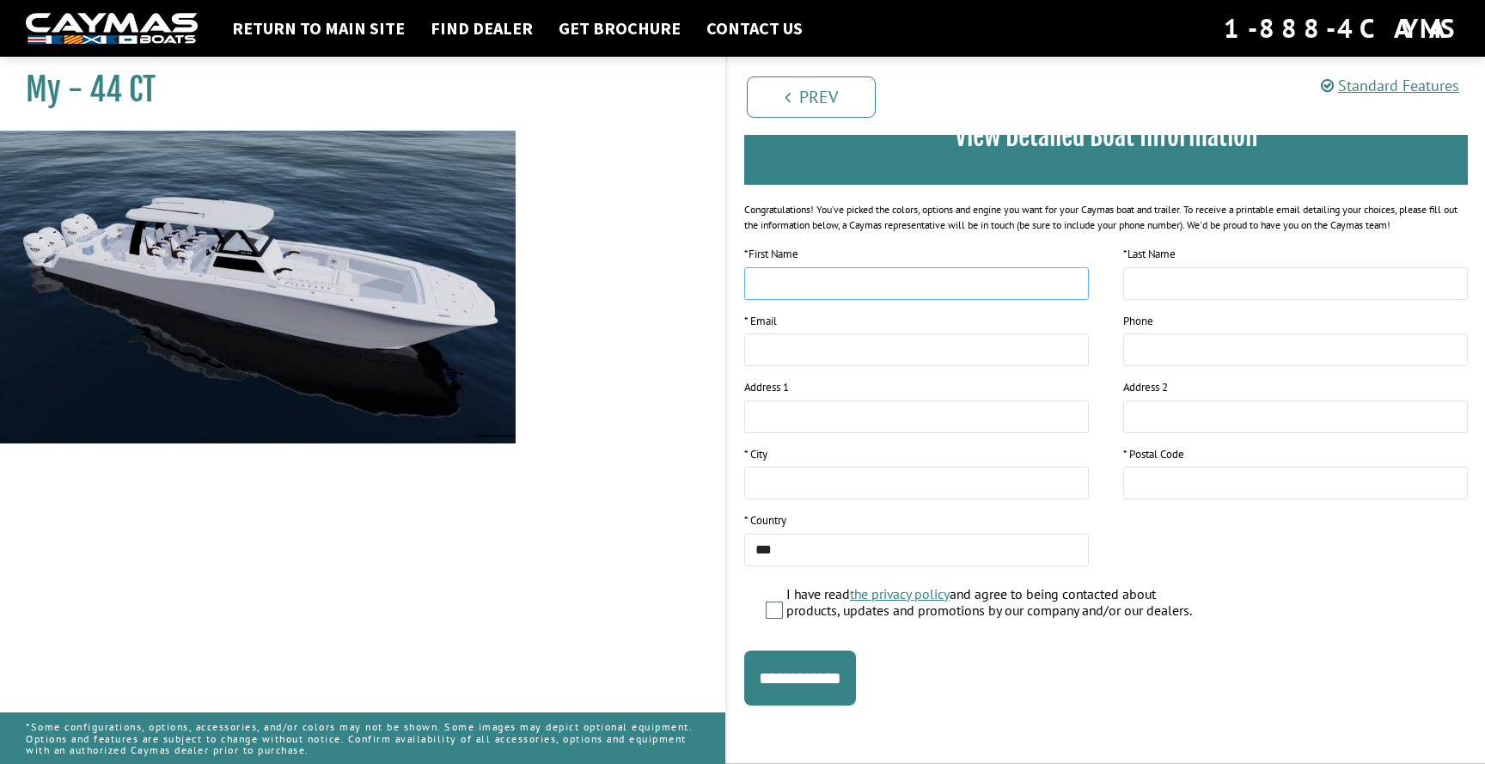
click at [930, 291] on input "text" at bounding box center [916, 283] width 345 height 33
type input "*******"
type input "******"
type input "**********"
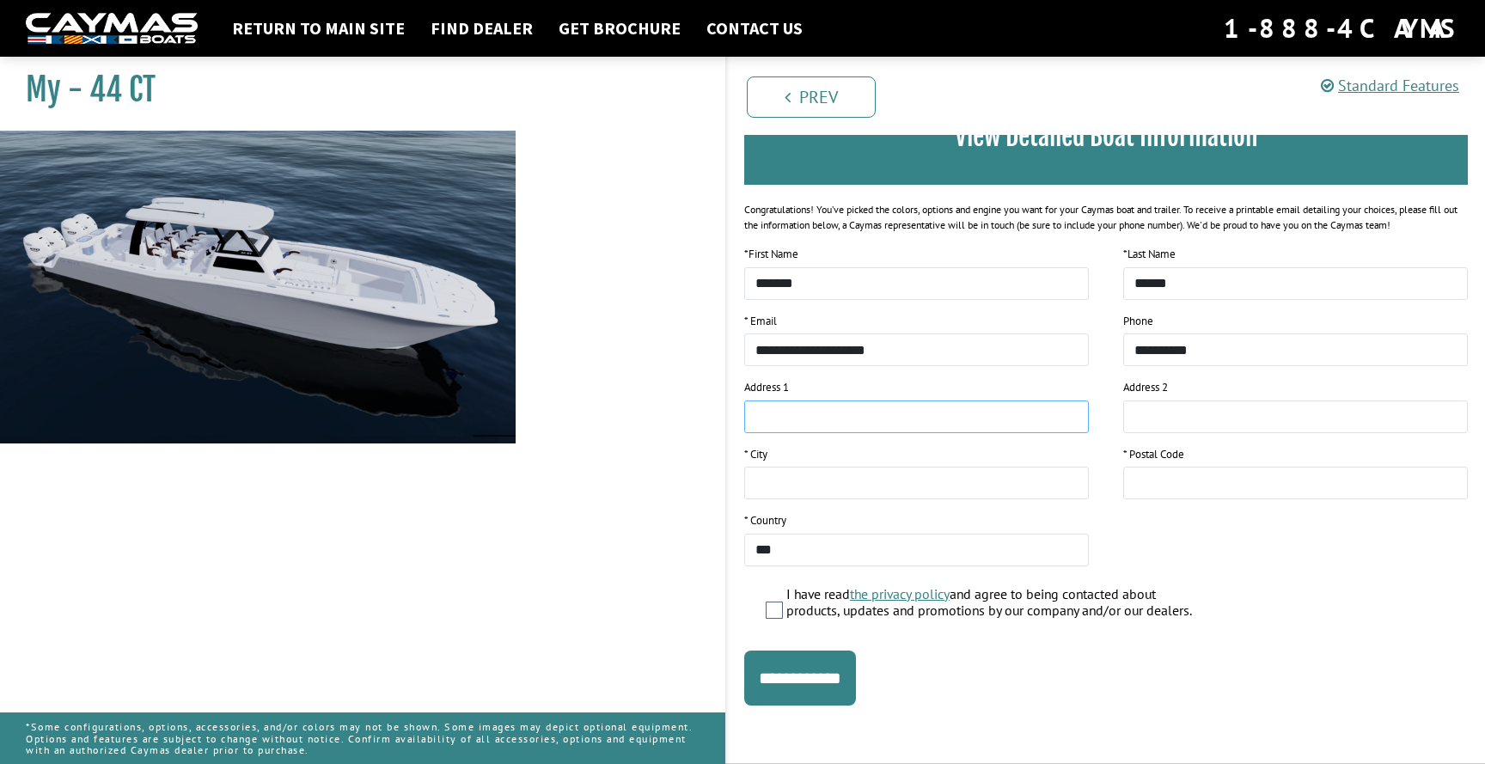
type input "**********"
click at [810, 678] on input "**********" at bounding box center [800, 678] width 112 height 55
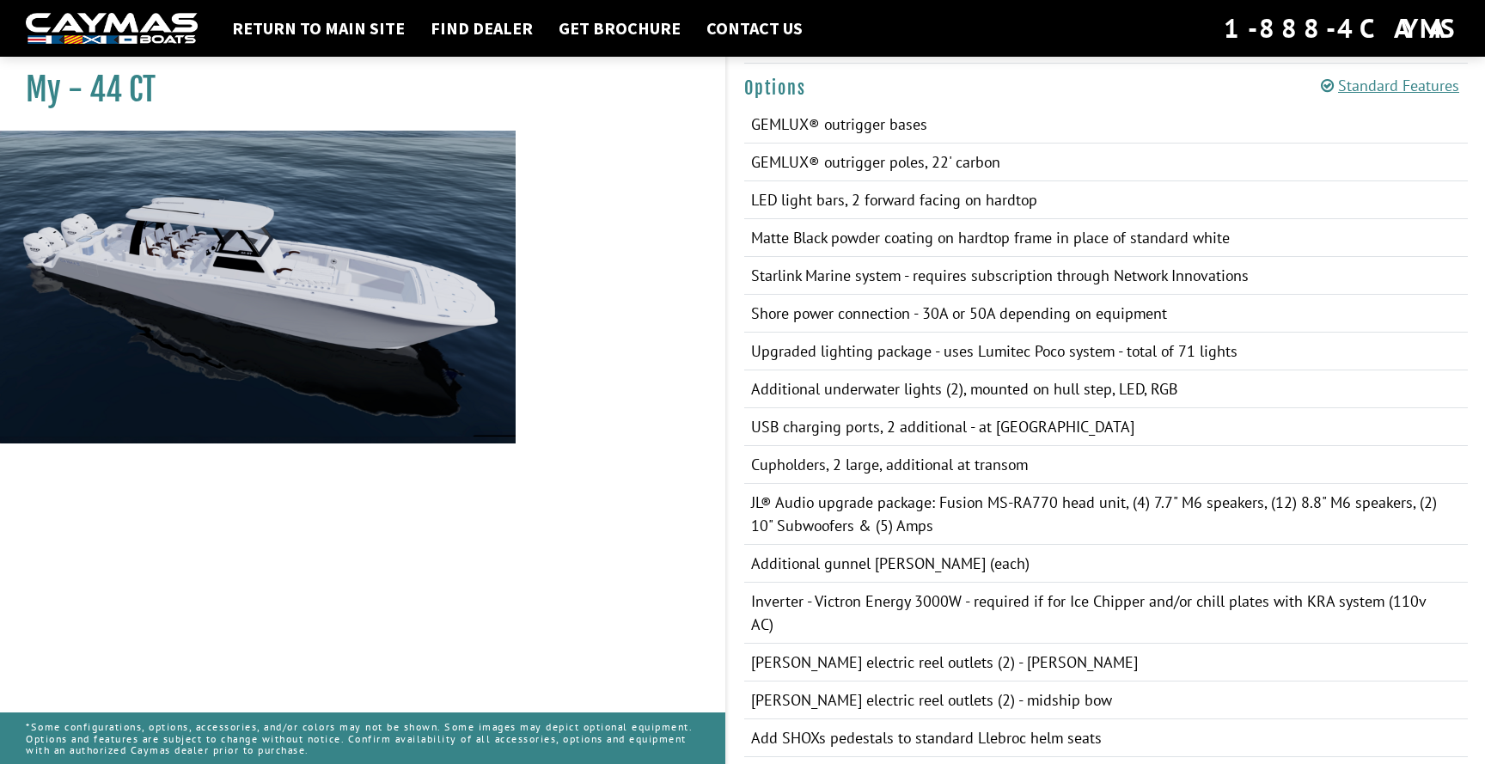
scroll to position [1145, 0]
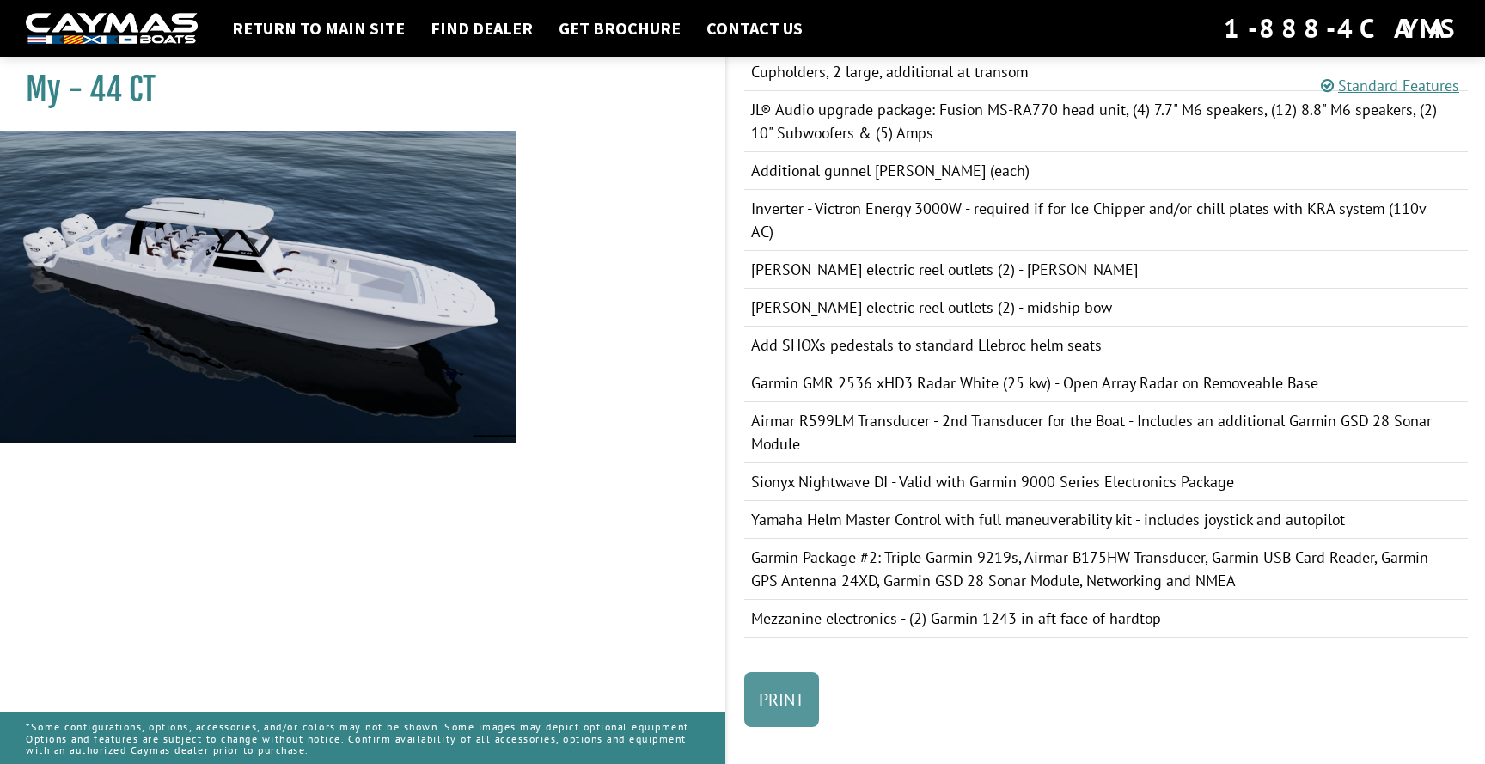
click at [791, 691] on link "Print" at bounding box center [781, 699] width 75 height 55
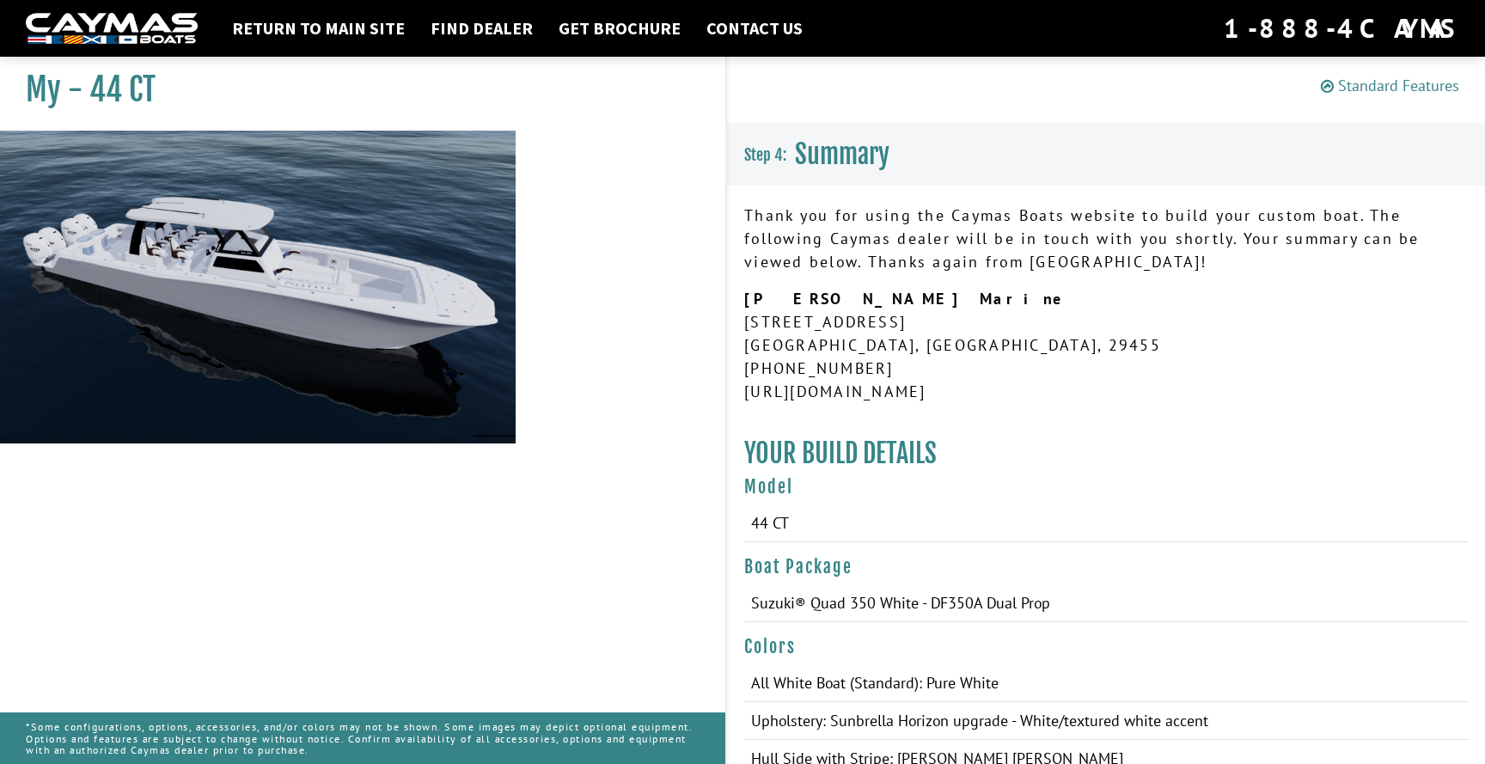
click at [1393, 84] on link "Standard Features" at bounding box center [1390, 86] width 138 height 20
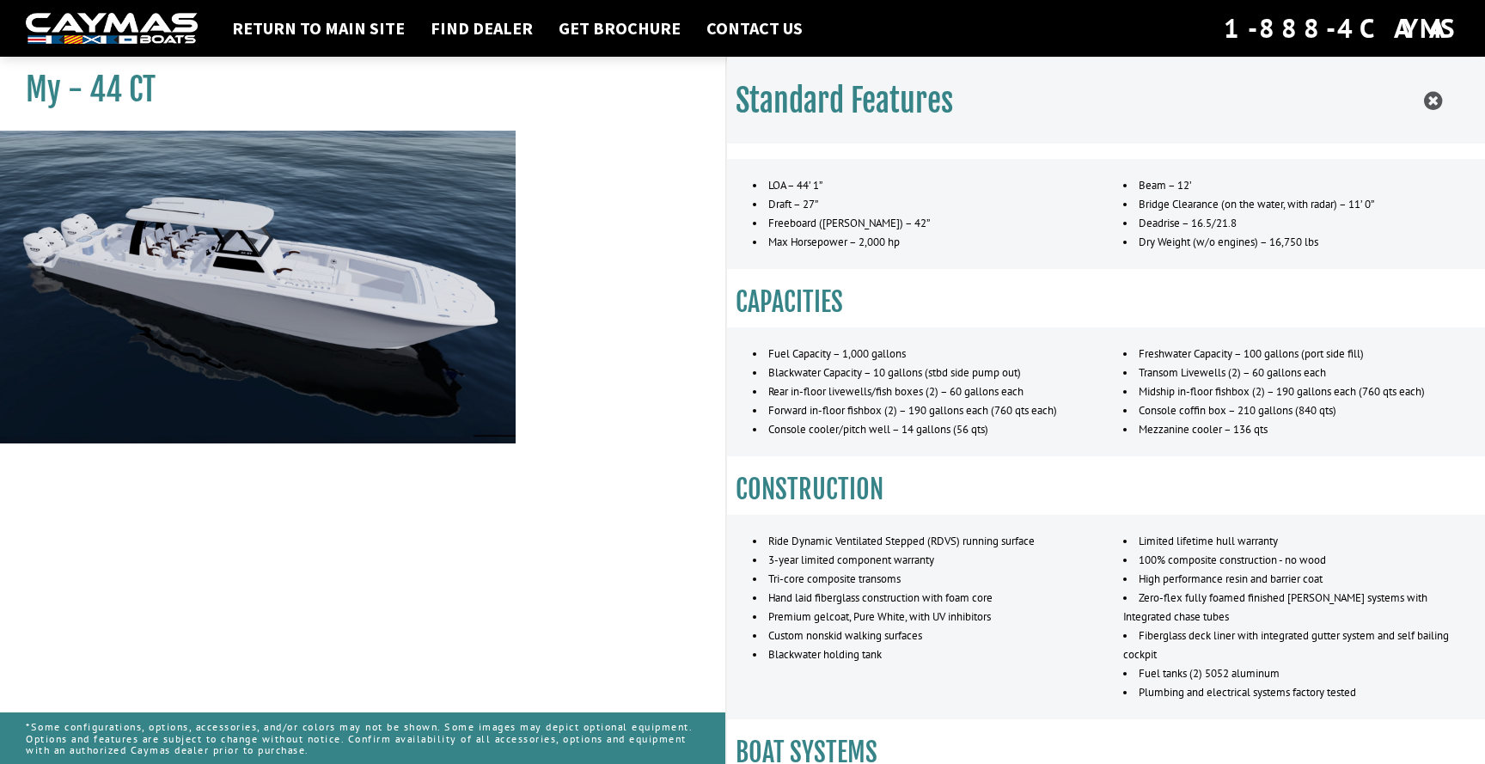
scroll to position [37, 0]
click at [359, 31] on link "Return to main site" at bounding box center [318, 28] width 190 height 22
